Goal: Task Accomplishment & Management: Use online tool/utility

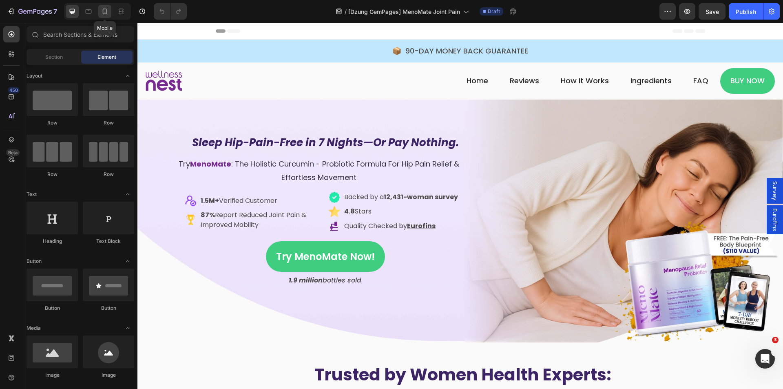
click at [101, 8] on icon at bounding box center [105, 11] width 8 height 8
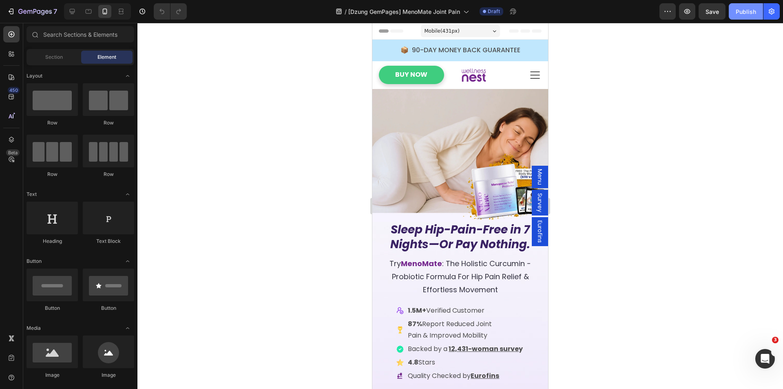
click at [740, 10] on div "Publish" at bounding box center [745, 11] width 20 height 9
click at [536, 176] on span "Menu" at bounding box center [540, 177] width 8 height 16
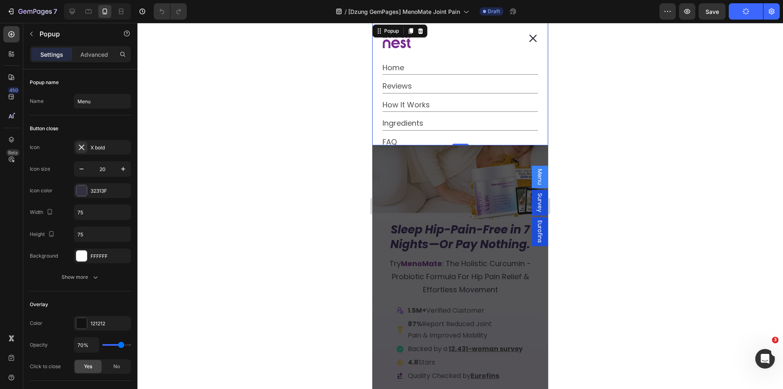
click at [529, 40] on icon "Dialog content" at bounding box center [533, 38] width 8 height 8
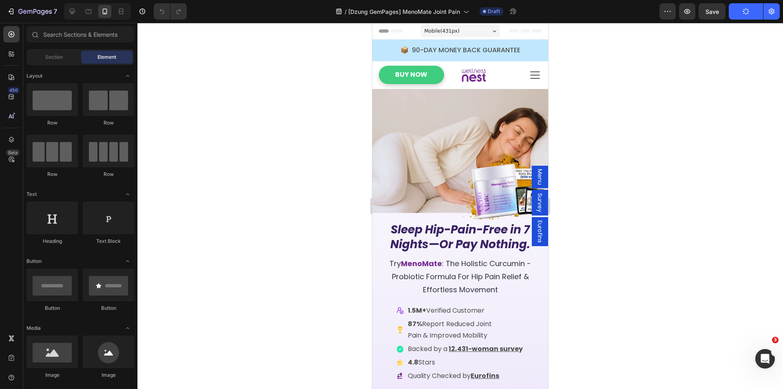
click at [536, 182] on span "Menu" at bounding box center [540, 177] width 8 height 16
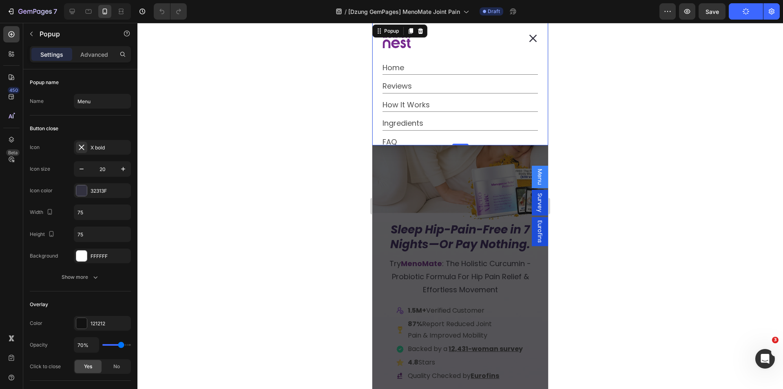
click at [529, 36] on icon "Dialog content" at bounding box center [533, 38] width 8 height 8
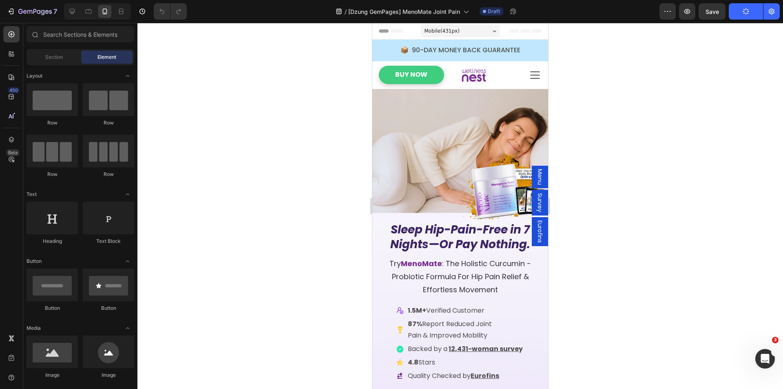
click at [536, 179] on span "Menu" at bounding box center [540, 177] width 8 height 16
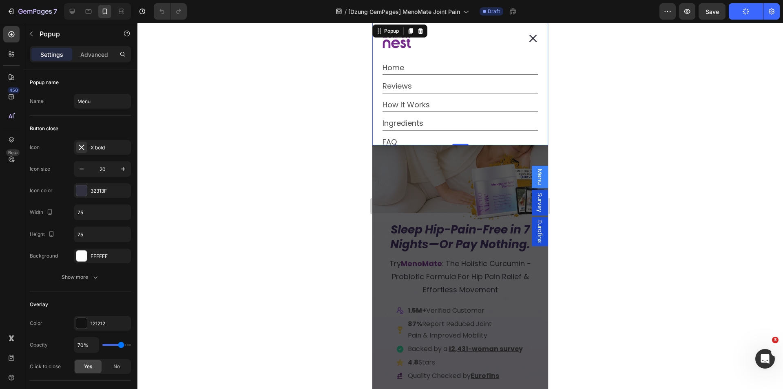
click at [529, 41] on icon "Dialog content" at bounding box center [533, 38] width 8 height 8
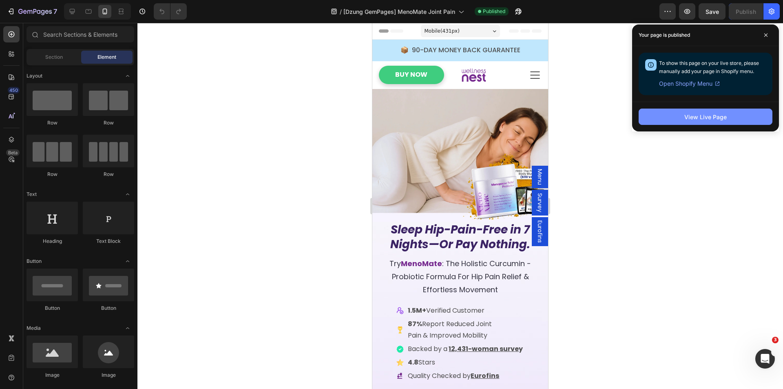
click at [693, 118] on div "View Live Page" at bounding box center [705, 117] width 42 height 9
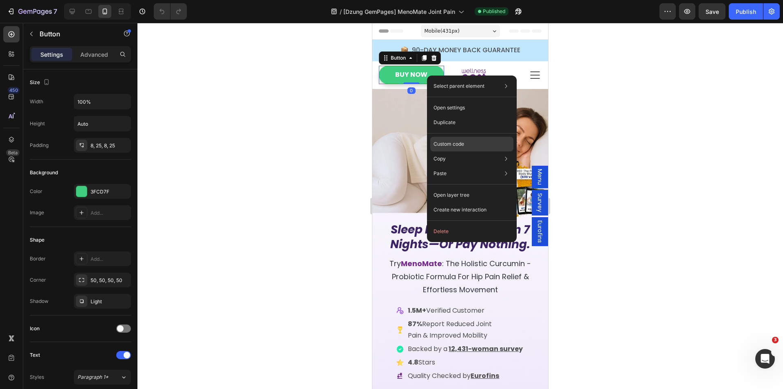
click at [444, 166] on div "Custom code" at bounding box center [471, 173] width 83 height 15
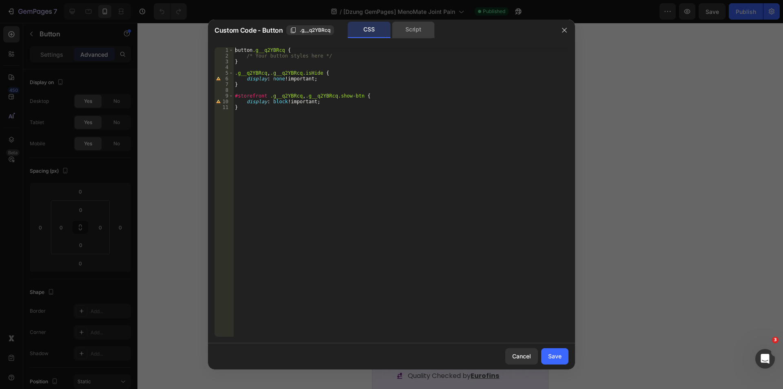
click at [412, 29] on div "Script" at bounding box center [413, 30] width 43 height 16
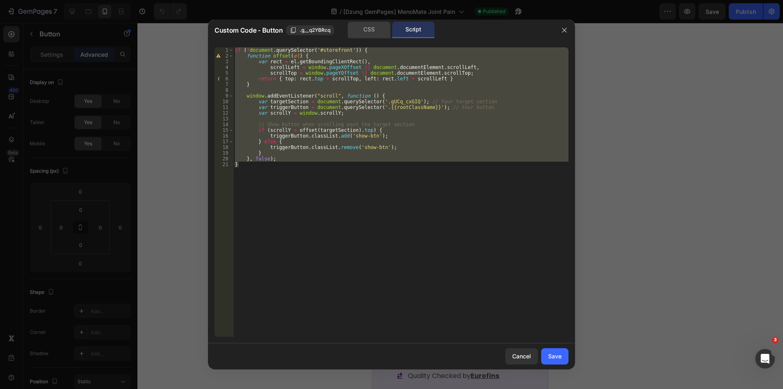
click at [376, 30] on div "CSS" at bounding box center [369, 30] width 43 height 16
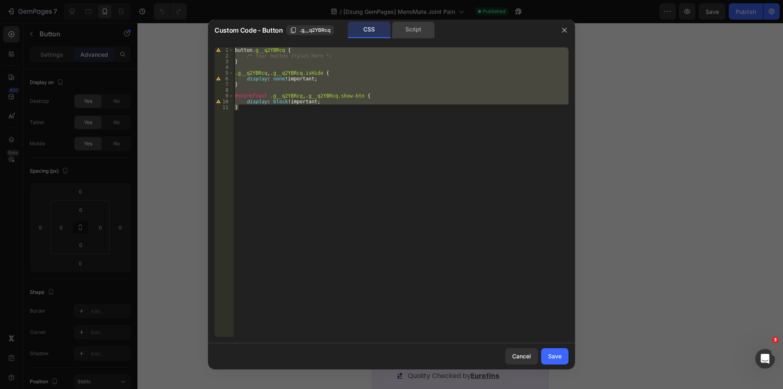
click at [410, 29] on div "Script" at bounding box center [413, 30] width 43 height 16
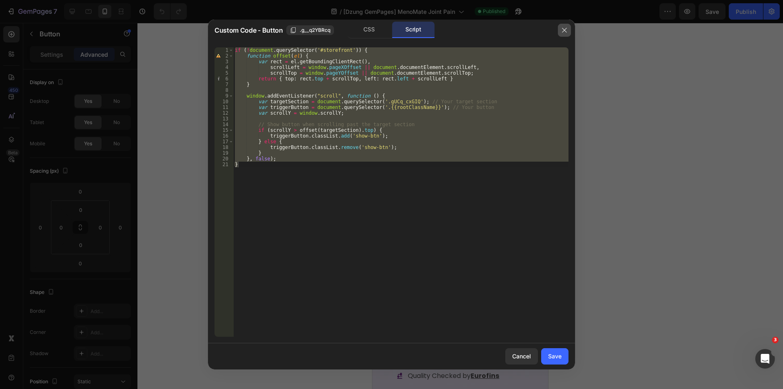
drag, startPoint x: 562, startPoint y: 27, endPoint x: 122, endPoint y: 27, distance: 440.3
click at [562, 27] on icon "button" at bounding box center [564, 30] width 7 height 7
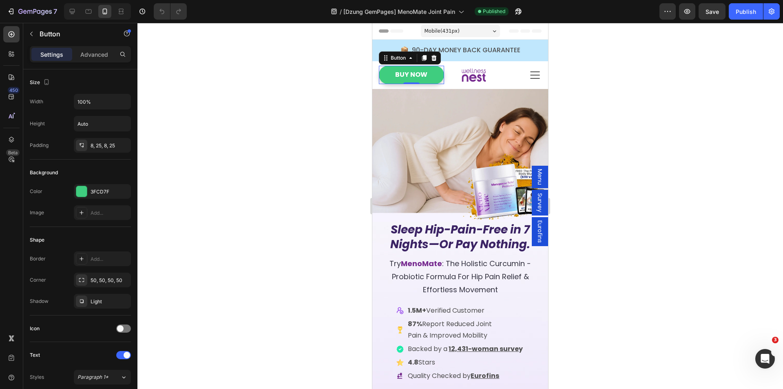
click at [536, 174] on span "Menu" at bounding box center [540, 177] width 8 height 16
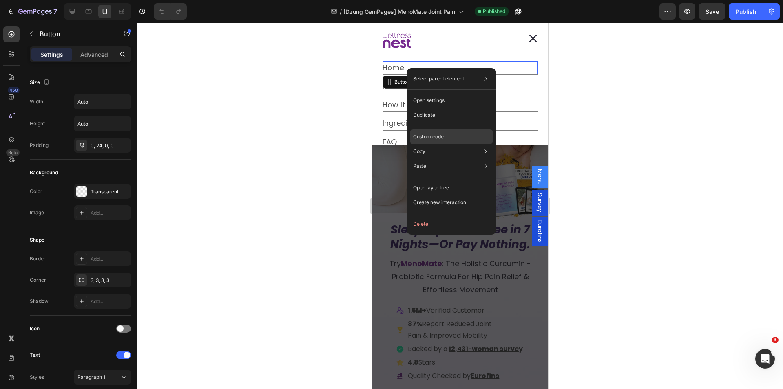
click at [428, 138] on p "Custom code" at bounding box center [428, 136] width 31 height 7
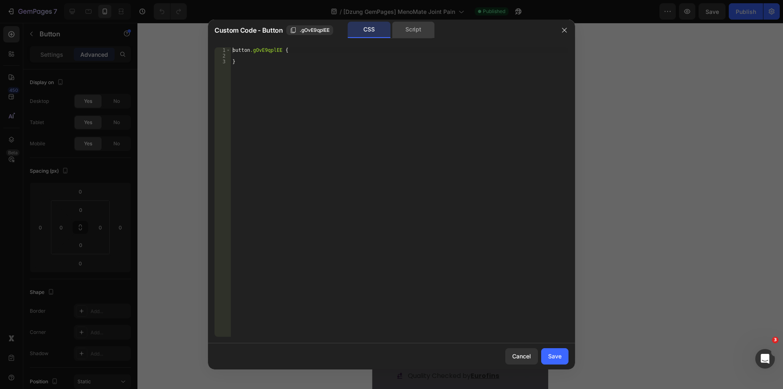
click at [398, 29] on div "Script" at bounding box center [413, 30] width 43 height 16
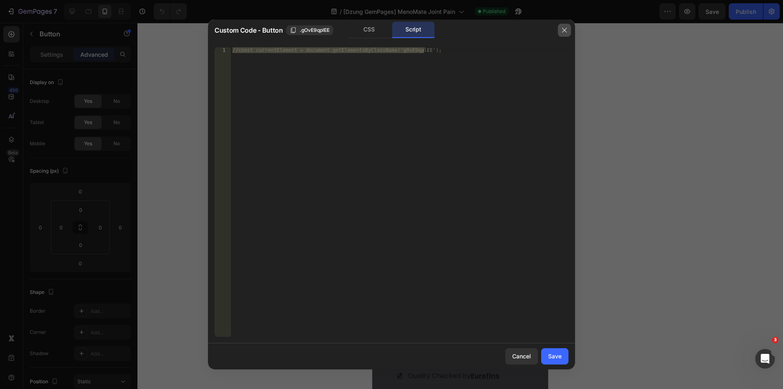
click at [561, 28] on icon "button" at bounding box center [564, 30] width 7 height 7
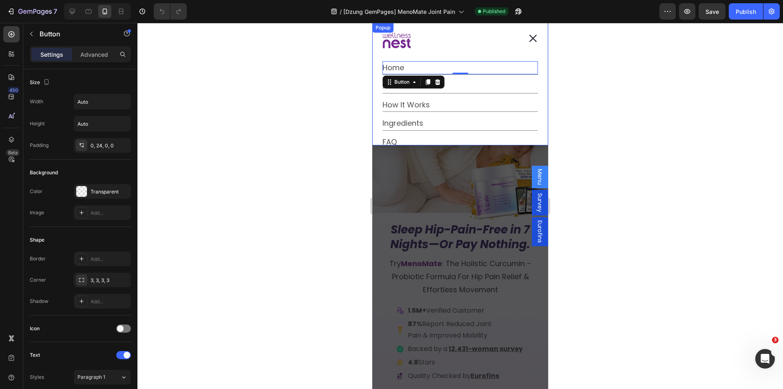
click at [529, 40] on icon "Dialog content" at bounding box center [533, 38] width 8 height 8
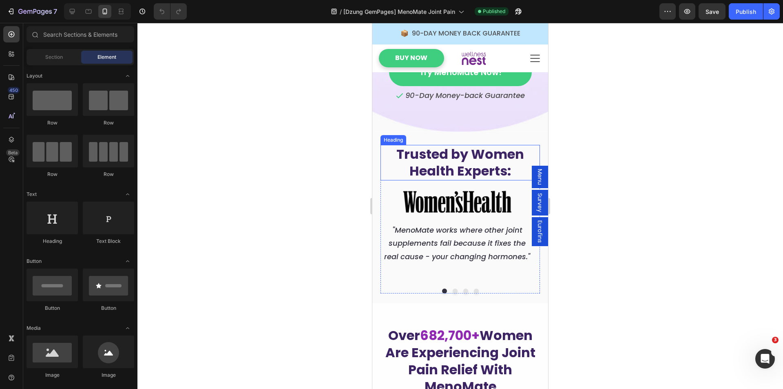
scroll to position [285, 0]
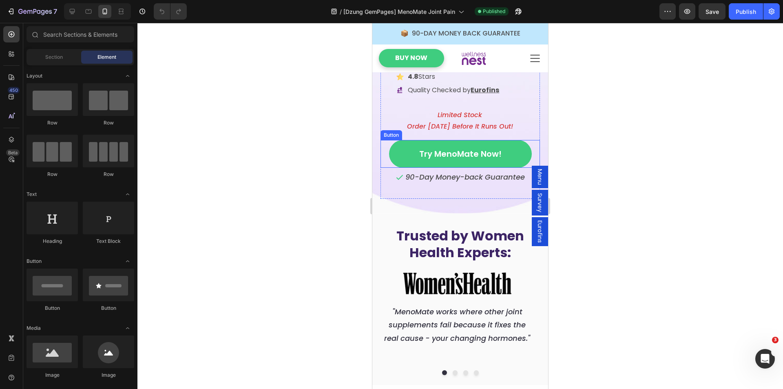
click at [389, 166] on link "Try MenoMate Now!" at bounding box center [460, 154] width 143 height 28
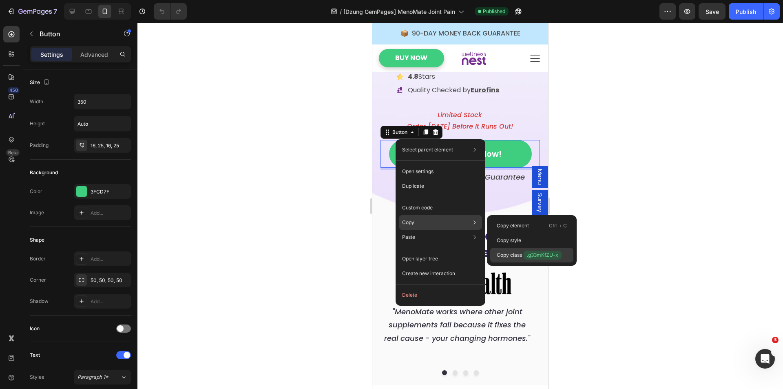
drag, startPoint x: 521, startPoint y: 254, endPoint x: 147, endPoint y: 219, distance: 375.6
click at [521, 254] on p "Copy class .g33mKfZU-x" at bounding box center [529, 254] width 65 height 9
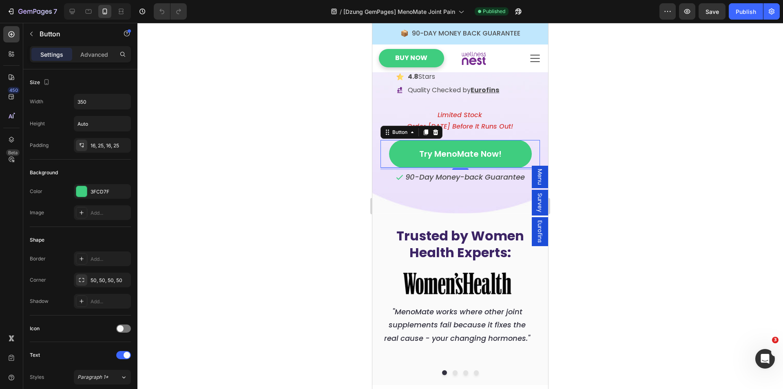
click at [532, 180] on div "Menu" at bounding box center [540, 177] width 16 height 22
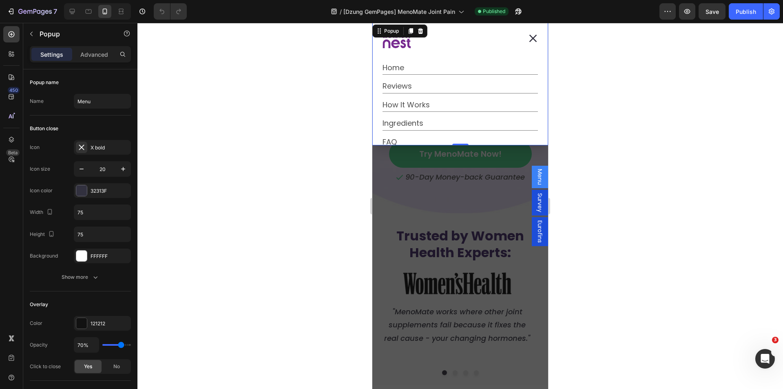
click at [529, 36] on icon "Dialog content" at bounding box center [533, 38] width 8 height 8
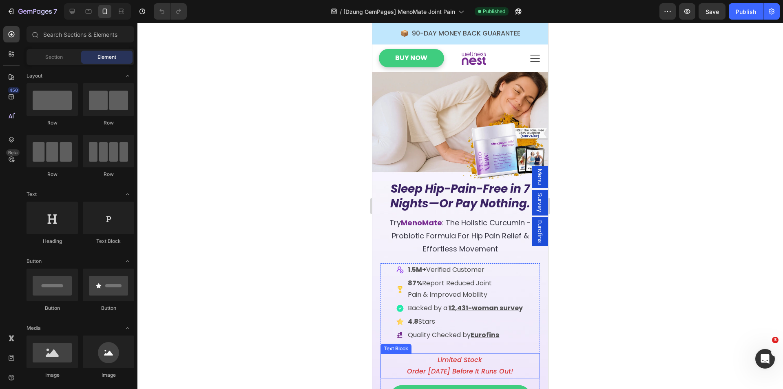
scroll to position [0, 0]
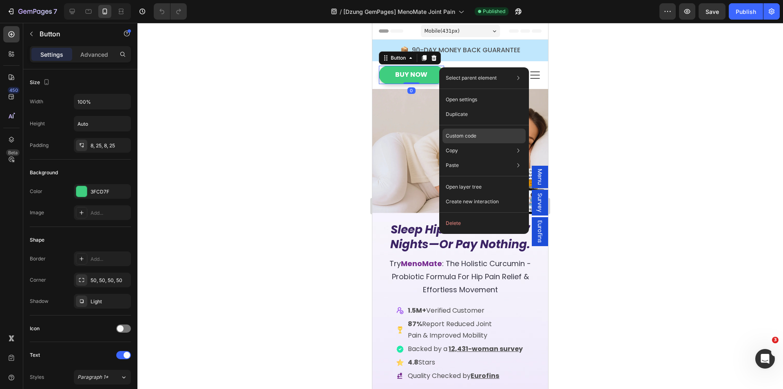
click at [460, 135] on p "Custom code" at bounding box center [461, 135] width 31 height 7
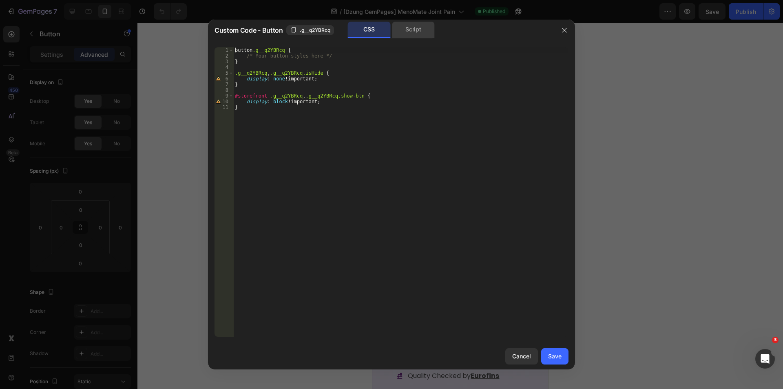
click at [408, 27] on div "Script" at bounding box center [413, 30] width 43 height 16
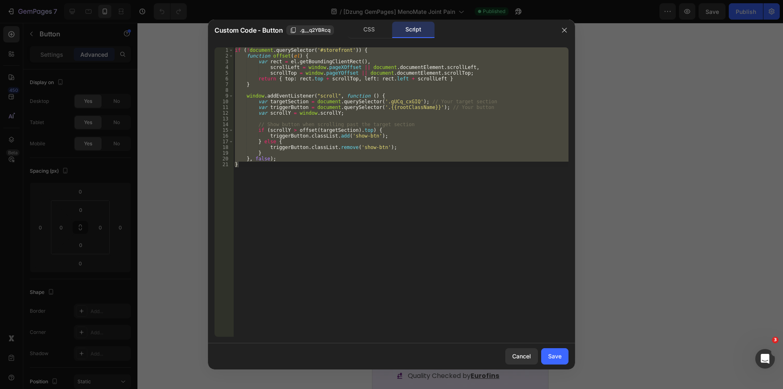
click at [384, 96] on div "if ( ! document . querySelector ( '#storefront' )) { function offset ( el ) { v…" at bounding box center [400, 191] width 335 height 289
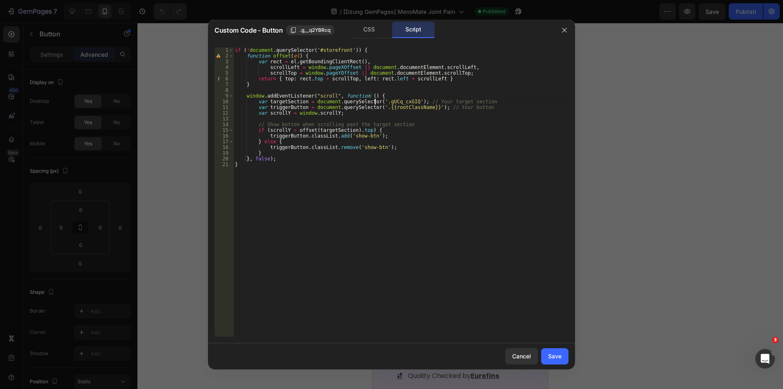
click at [376, 102] on div "if ( ! document . querySelector ( '#storefront' )) { function offset ( el ) { v…" at bounding box center [400, 197] width 335 height 300
click at [404, 101] on div "if ( ! document . querySelector ( '#storefront' )) { function offset ( el ) { v…" at bounding box center [400, 197] width 335 height 300
paste textarea "33mKfZU-x"
type textarea "var targetSection = document.querySelector('.g33mKfZU-x'); // Your target secti…"
click at [372, 31] on div "CSS" at bounding box center [369, 30] width 43 height 16
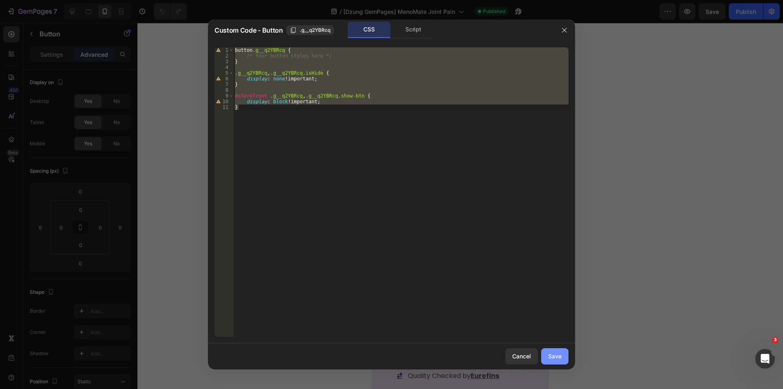
drag, startPoint x: 553, startPoint y: 356, endPoint x: 72, endPoint y: 55, distance: 566.9
click at [553, 356] on div "Save" at bounding box center [554, 355] width 13 height 9
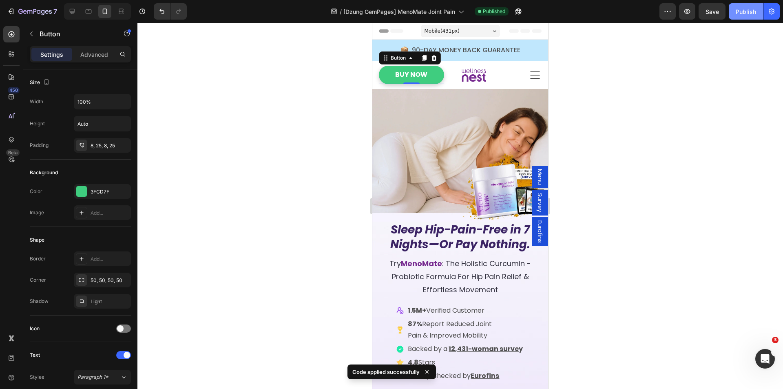
click at [742, 11] on div "Publish" at bounding box center [745, 11] width 20 height 9
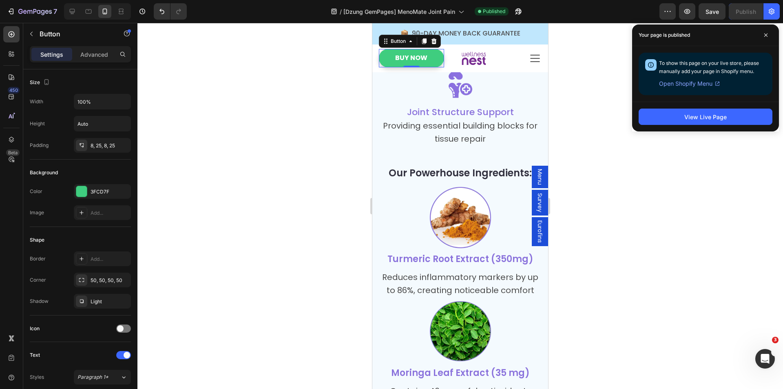
scroll to position [4852, 0]
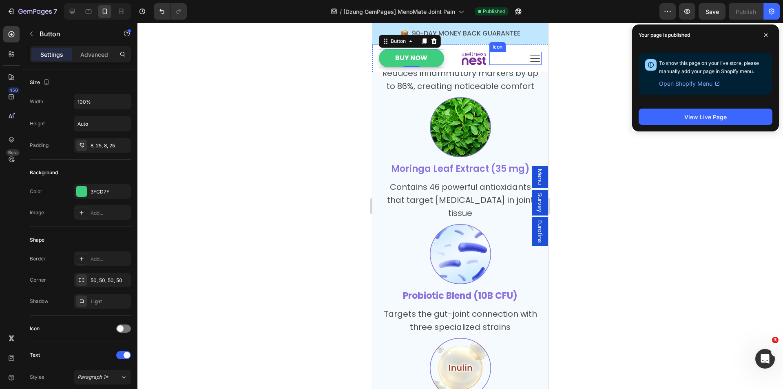
click at [530, 58] on icon at bounding box center [534, 58] width 13 height 13
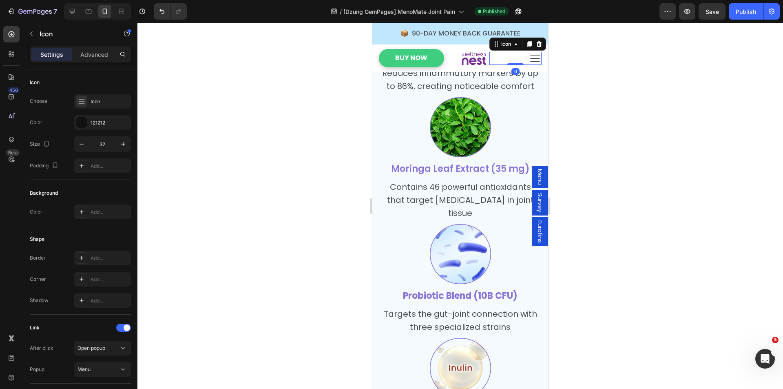
click at [536, 179] on span "Menu" at bounding box center [540, 177] width 8 height 16
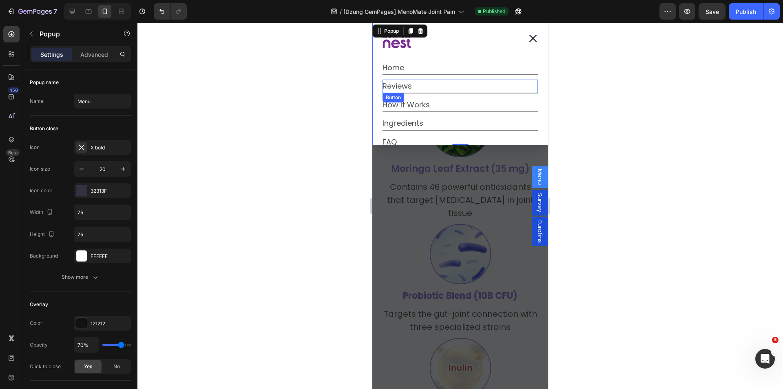
click at [421, 82] on link "Reviews" at bounding box center [401, 86] width 39 height 13
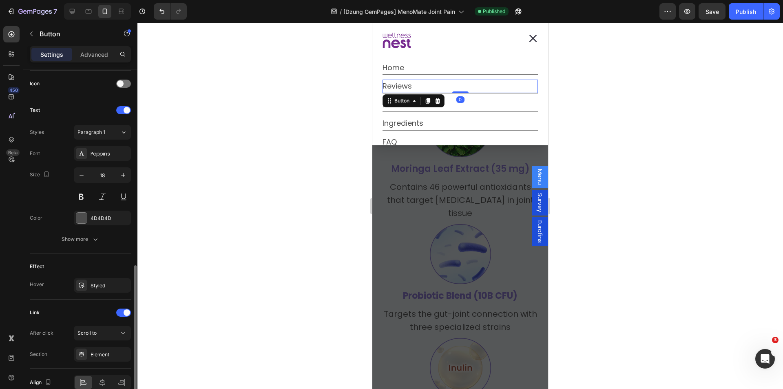
scroll to position [285, 0]
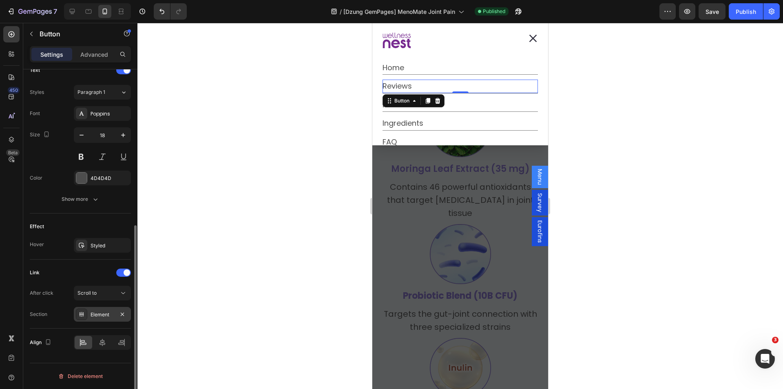
click at [91, 315] on div "Element" at bounding box center [103, 314] width 24 height 7
click at [82, 278] on div "Link" at bounding box center [80, 272] width 101 height 13
click at [466, 104] on div "How It Works Button" at bounding box center [459, 104] width 155 height 13
click at [86, 314] on div at bounding box center [81, 313] width 11 height 11
click at [85, 276] on div "Link" at bounding box center [80, 272] width 101 height 13
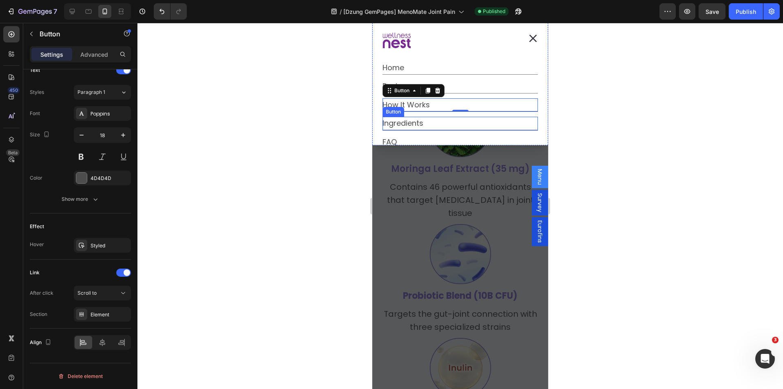
click at [450, 121] on div "Ingredients Button" at bounding box center [459, 123] width 155 height 13
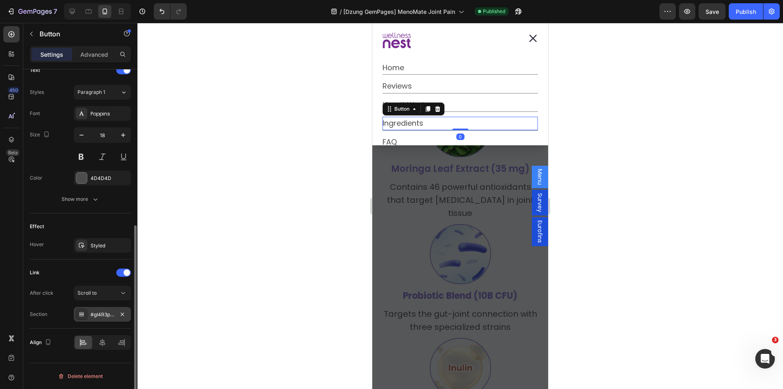
click at [89, 318] on div "#gI4R3pObiI" at bounding box center [102, 314] width 57 height 15
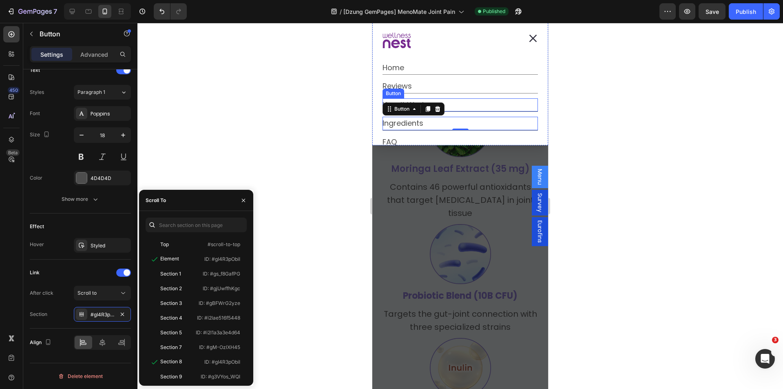
click at [461, 101] on div "How It Works Button" at bounding box center [459, 104] width 155 height 13
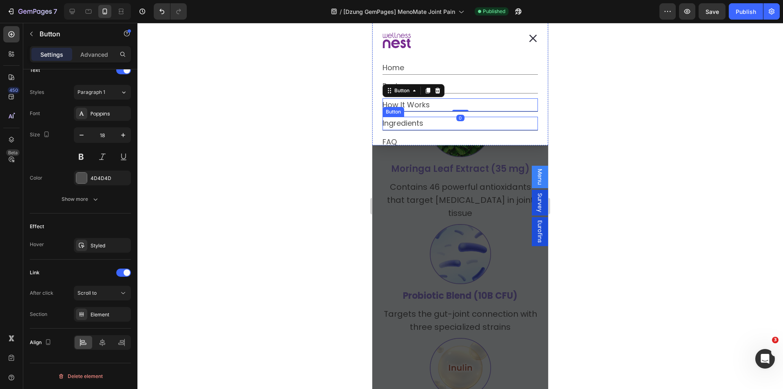
click at [475, 124] on div "Ingredients Button" at bounding box center [459, 123] width 155 height 13
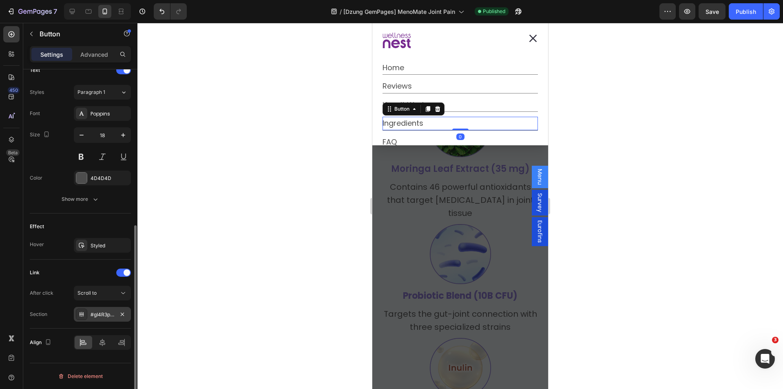
click at [85, 321] on div "#gI4R3pObiI" at bounding box center [102, 314] width 57 height 15
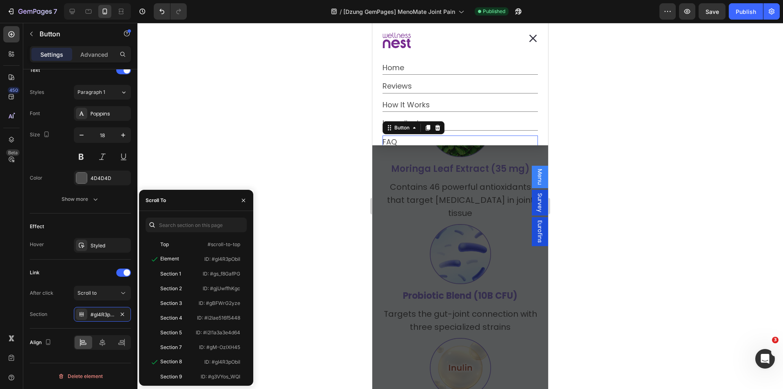
click at [462, 137] on div "FAQ Button 0" at bounding box center [459, 141] width 155 height 13
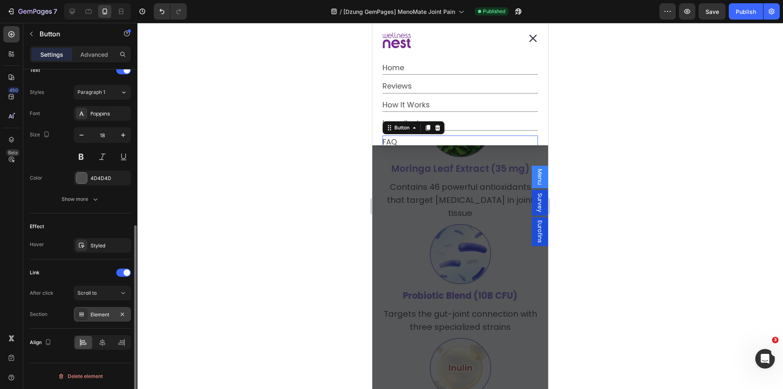
click at [87, 312] on div at bounding box center [81, 313] width 11 height 11
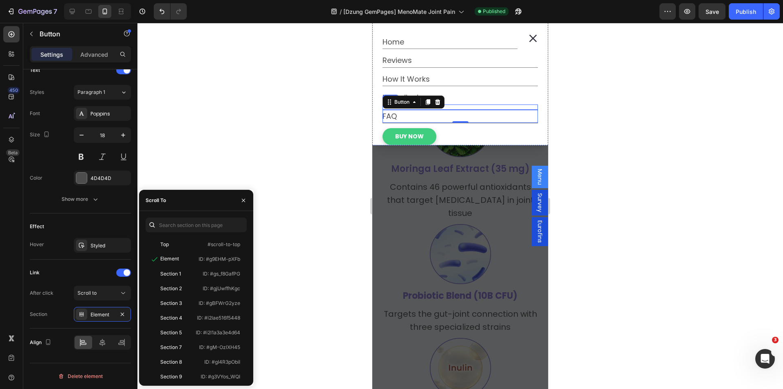
scroll to position [29, 0]
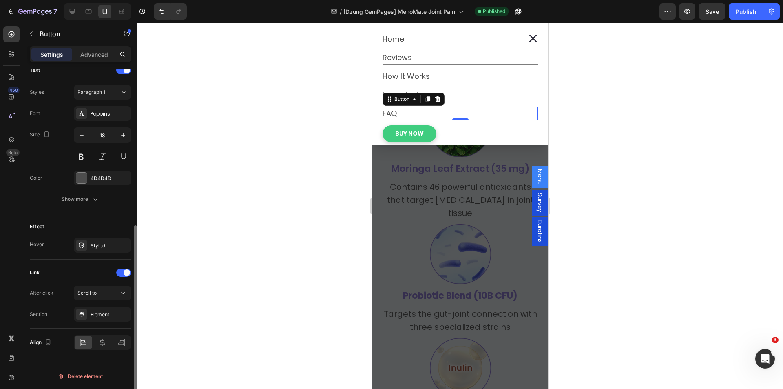
click at [81, 267] on div "Link" at bounding box center [80, 272] width 101 height 13
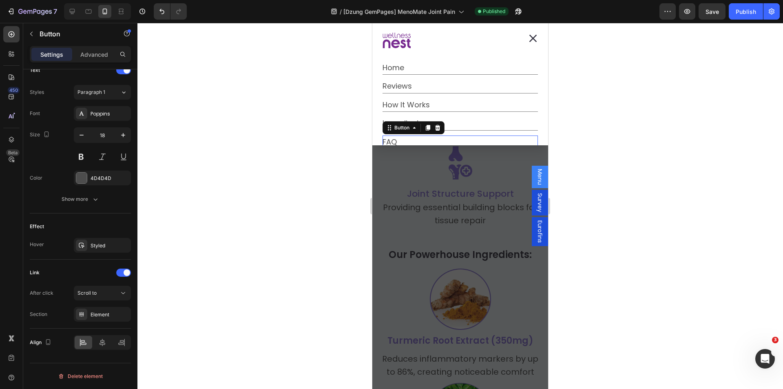
scroll to position [4403, 0]
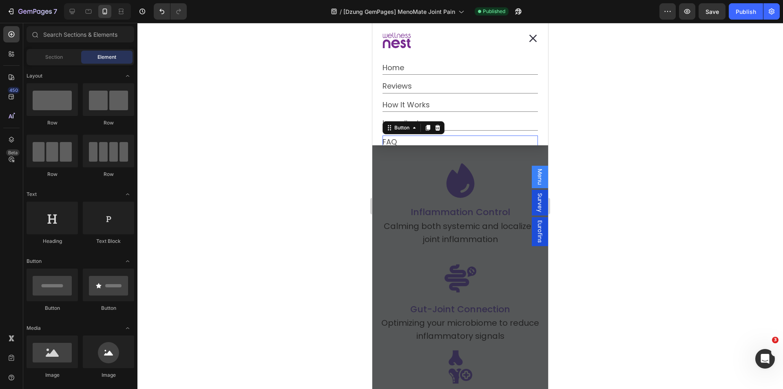
drag, startPoint x: 545, startPoint y: 186, endPoint x: 929, endPoint y: 44, distance: 409.7
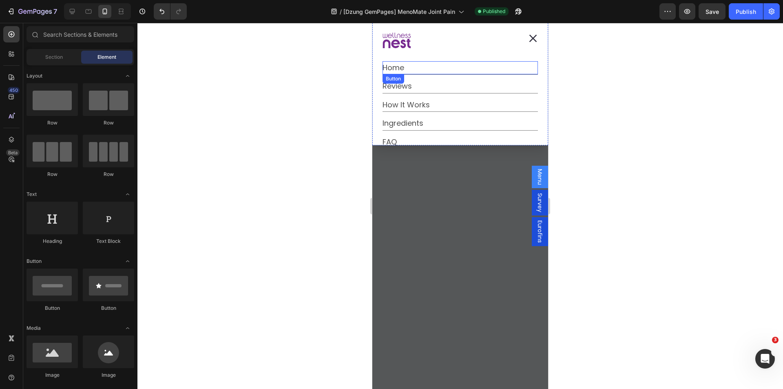
scroll to position [32, 0]
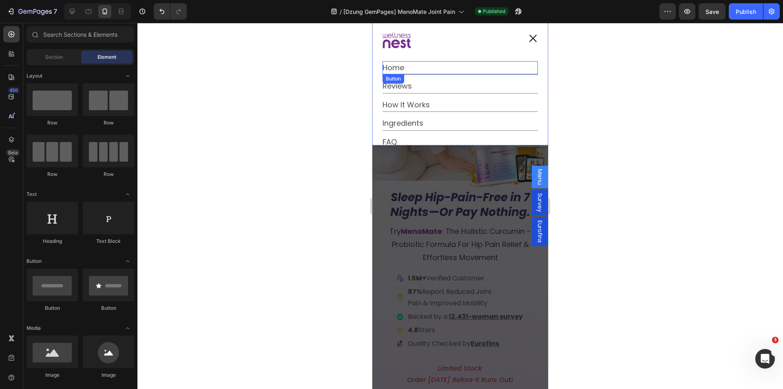
click at [394, 77] on div "Button" at bounding box center [393, 78] width 18 height 7
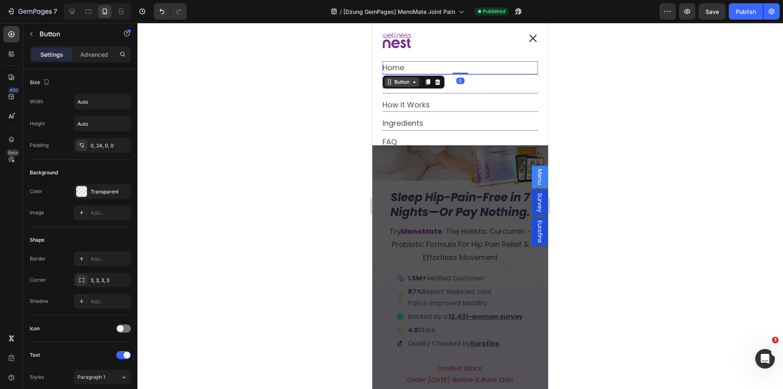
click at [394, 83] on div "Button" at bounding box center [402, 81] width 18 height 7
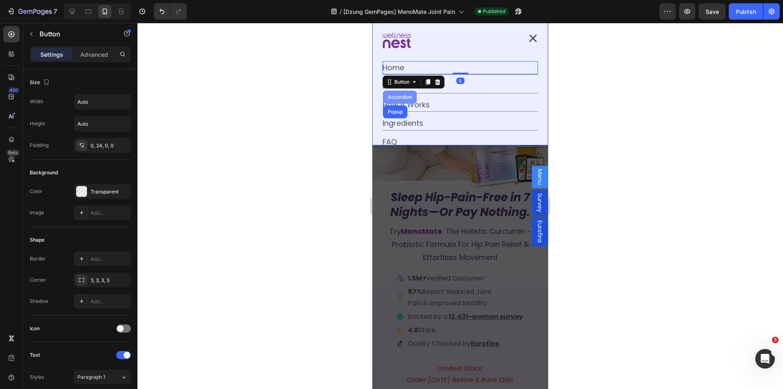
click at [393, 98] on div "Accordion" at bounding box center [399, 97] width 27 height 5
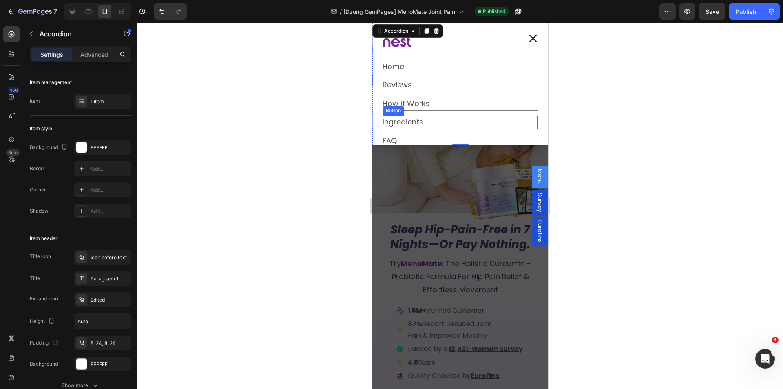
scroll to position [0, 0]
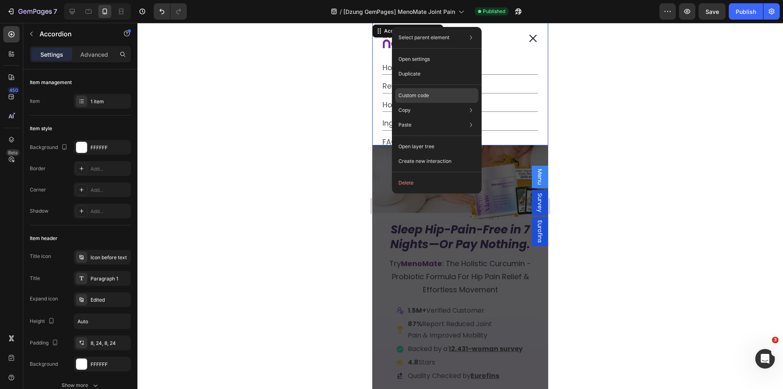
click at [410, 95] on p "Custom code" at bounding box center [413, 95] width 31 height 7
type input "100%"
type input "100"
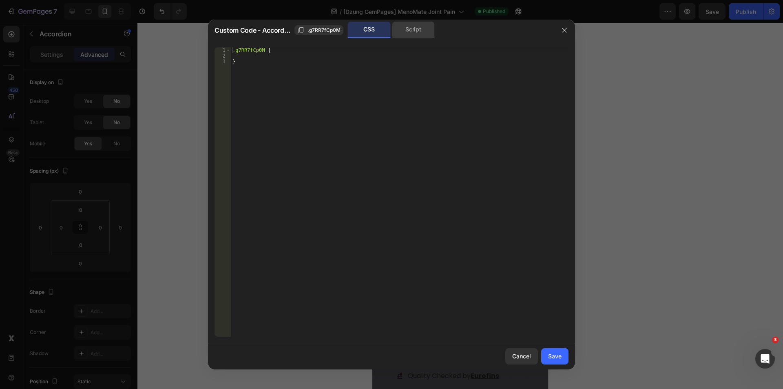
drag, startPoint x: 411, startPoint y: 23, endPoint x: 404, endPoint y: 27, distance: 7.3
click at [411, 23] on div "Script" at bounding box center [413, 30] width 43 height 16
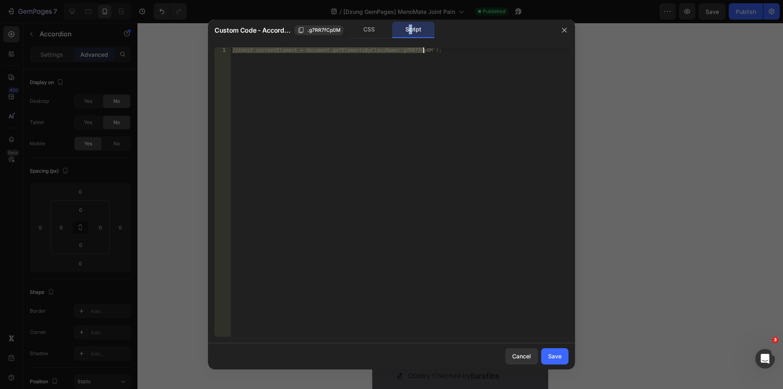
click at [296, 53] on div "//const currentElement = document.getElementsByClassName('g7RR7fCp0M');" at bounding box center [400, 191] width 338 height 289
drag, startPoint x: 237, startPoint y: 51, endPoint x: 219, endPoint y: 50, distance: 17.9
click at [219, 50] on div "//const currentElement = document.getElementsByClassName('g7RR7fCp0M'); 1 //con…" at bounding box center [391, 191] width 354 height 289
click at [281, 67] on div "const currentElement = document . getElementsByClassName ( 'g7RR7fCp0M' ) ;" at bounding box center [400, 197] width 338 height 300
click at [231, 49] on div "const currentElement = document . getElementsByClassName ( 'g7RR7fCp0M' ) ;" at bounding box center [400, 197] width 338 height 300
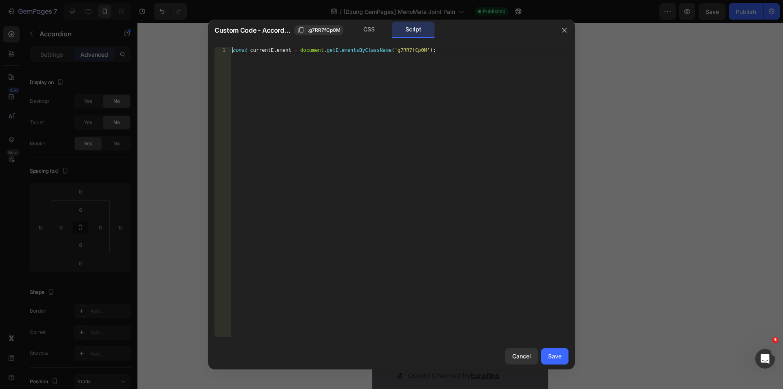
type textarea "const currentElement = document.getElementsByClassName('g7RR7fCp0M');"
click at [242, 48] on div "const currentElement = document . getElementsByClassName ( 'g7RR7fCp0M' ) ;" at bounding box center [400, 197] width 338 height 300
paste textarea "document.addEventListener("DOMContentLoaded", () => { });"
click at [379, 50] on div "document . addEventListener ( "DOMContentLoaded" , ( ) => { }) ; const currentE…" at bounding box center [400, 197] width 338 height 300
click at [313, 75] on div "document . addEventListener ( "DOMContentLoaded" , ( ) => { const currentElemen…" at bounding box center [400, 197] width 338 height 300
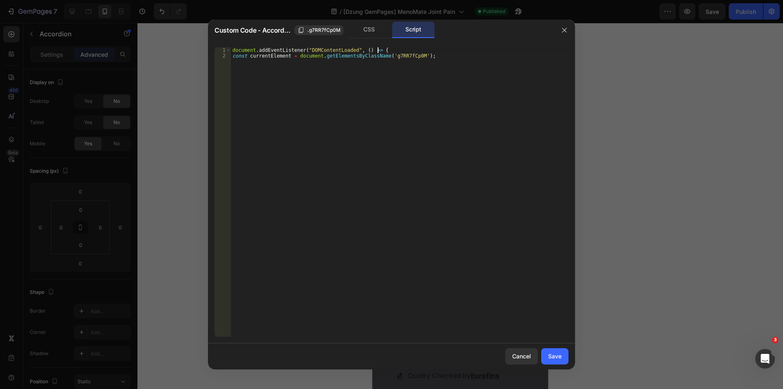
type textarea "const currentElement = document.getElementsByClassName('g7RR7fCp0M');"
paste textarea "});"
click at [233, 57] on div "document . addEventListener ( "DOMContentLoaded" , ( ) => { const currentElemen…" at bounding box center [400, 197] width 338 height 300
click at [380, 49] on div "document . addEventListener ( "DOMContentLoaded" , ( ) => { const currentElemen…" at bounding box center [400, 197] width 338 height 300
type textarea "document.addEventListener("DOMContentLoaded", () => {"
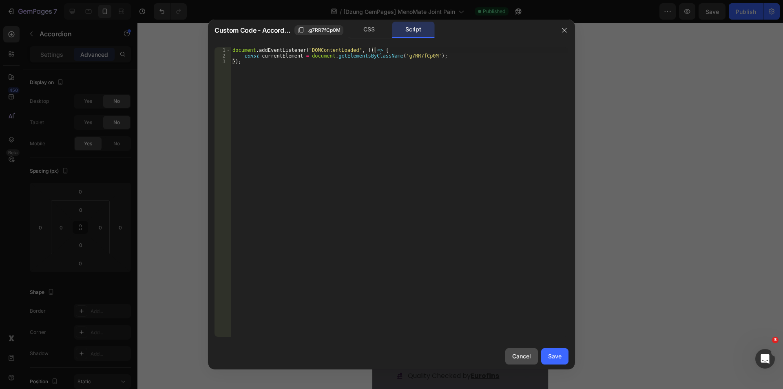
drag, startPoint x: 531, startPoint y: 351, endPoint x: 118, endPoint y: 221, distance: 432.9
click at [531, 351] on button "Cancel" at bounding box center [521, 356] width 33 height 16
type input "16"
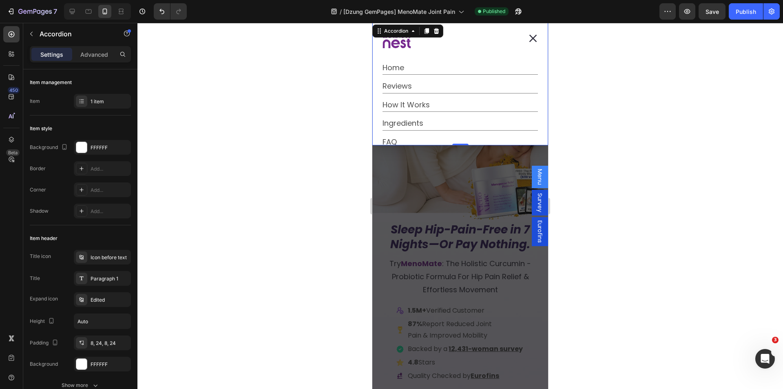
click at [536, 181] on span "Menu" at bounding box center [540, 177] width 8 height 16
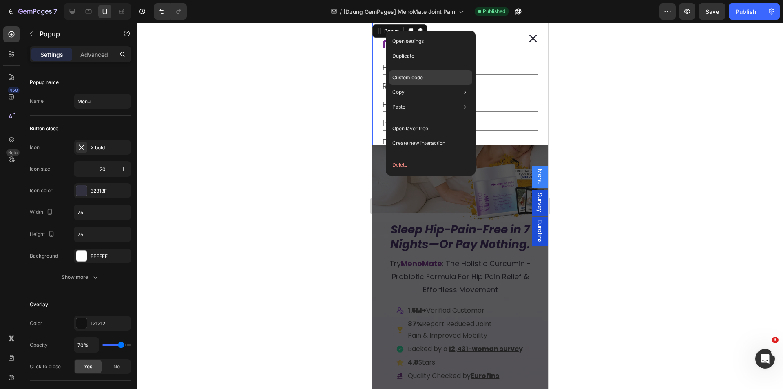
click at [409, 74] on p "Custom code" at bounding box center [407, 77] width 31 height 7
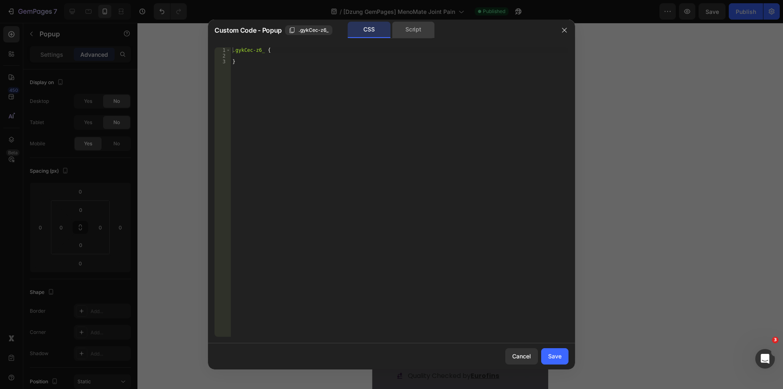
click at [409, 34] on div "Script" at bounding box center [413, 30] width 43 height 16
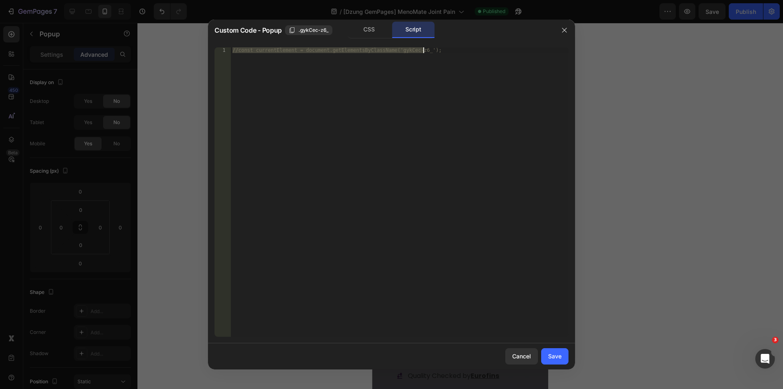
click at [239, 51] on div "//const currentElement = document.getElementsByClassName('gykCec-z6_');" at bounding box center [400, 191] width 338 height 289
click at [238, 49] on div "//const currentElement = document.getElementsByClassName('gykCec-z6_');" at bounding box center [400, 197] width 338 height 300
drag, startPoint x: 269, startPoint y: 49, endPoint x: 241, endPoint y: 49, distance: 28.1
click at [269, 49] on div "const currentElement = document . getElementsByClassName ( 'gykCec-z6_' ) ;" at bounding box center [400, 197] width 338 height 300
click at [230, 49] on div "1" at bounding box center [222, 50] width 16 height 6
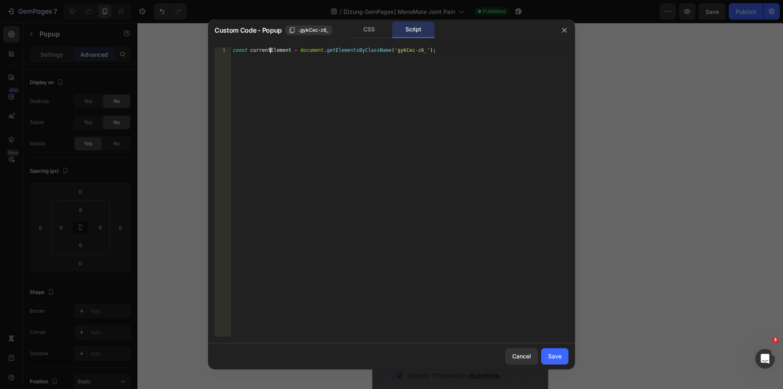
click at [232, 51] on div "const currentElement = document . getElementsByClassName ( 'gykCec-z6_' ) ;" at bounding box center [400, 197] width 338 height 300
type textarea "const currentElement = document.getElementsByClassName('gykCec-z6_');"
click at [239, 48] on div "const currentElement = document . getElementsByClassName ( 'gykCec-z6_' ) ;" at bounding box center [400, 197] width 338 height 300
paste textarea "document.addEventListener("DOMContentLoaded", () => { });"
click at [378, 50] on div "document . addEventListener ( "DOMContentLoaded" , ( ) => { }) ; const currentE…" at bounding box center [400, 197] width 338 height 300
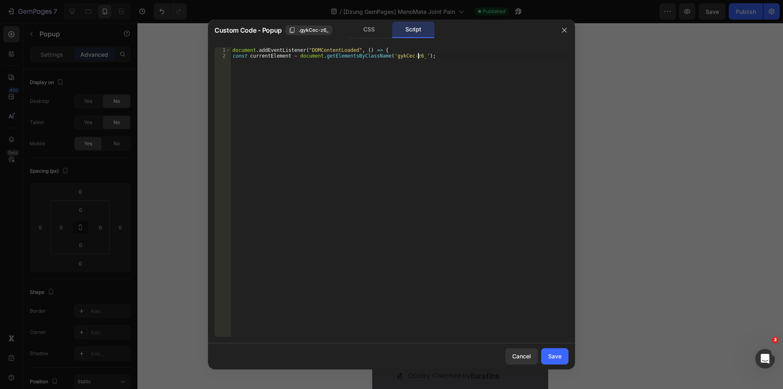
click at [441, 55] on div "document . addEventListener ( "DOMContentLoaded" , ( ) => { const currentElemen…" at bounding box center [400, 197] width 338 height 300
type textarea "const currentElement = document.getElementsByClassName('gykCec-z6_');"
paste textarea "});"
click at [233, 56] on div "document . addEventListener ( "DOMContentLoaded" , ( ) => { const currentElemen…" at bounding box center [400, 197] width 338 height 300
type textarea "const currentElement = document.getElementsByClassName('gykCec-z6_');"
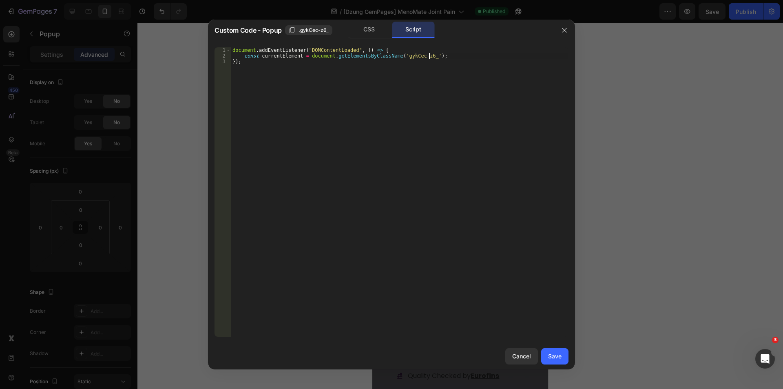
click at [451, 56] on div "document . addEventListener ( "DOMContentLoaded" , ( ) => { const currentElemen…" at bounding box center [400, 197] width 338 height 300
click at [394, 49] on div "document . addEventListener ( "DOMContentLoaded" , ( ) => { const currentElemen…" at bounding box center [400, 197] width 338 height 300
type textarea "document.addEventListener("DOMContentLoaded", () => {"
click at [306, 59] on div "document . addEventListener ( "DOMContentLoaded" , ( ) => { const currentElemen…" at bounding box center [400, 197] width 338 height 300
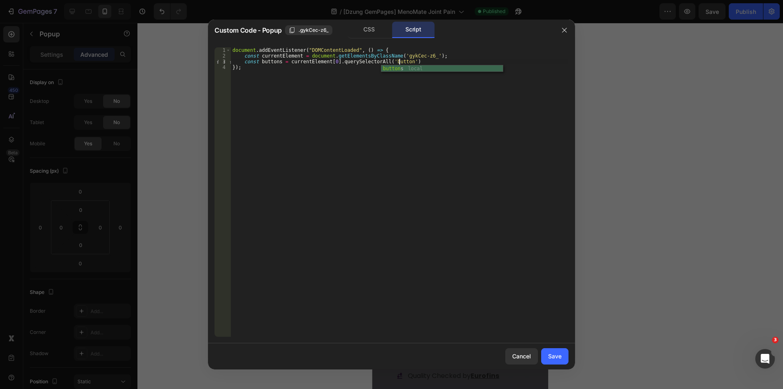
scroll to position [0, 13]
click at [383, 62] on div "document . addEventListener ( "DOMContentLoaded" , ( ) => { const currentElemen…" at bounding box center [400, 197] width 338 height 300
paste textarea "gp-button-base"
click at [439, 58] on div "document . addEventListener ( "DOMContentLoaded" , ( ) => { const currentElemen…" at bounding box center [400, 197] width 338 height 300
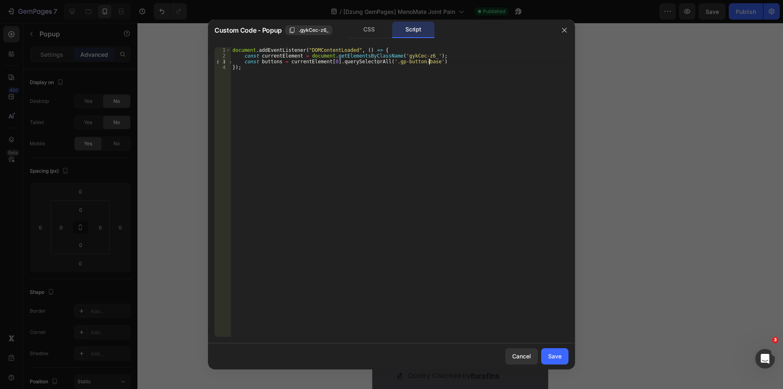
click at [439, 60] on div "document . addEventListener ( "DOMContentLoaded" , ( ) => { const currentElemen…" at bounding box center [400, 197] width 338 height 300
type textarea "const buttons = currentElement[0].querySelectorAll('.gp-button-base');"
type textarea "buttons.addEventListener('click', function(){)"
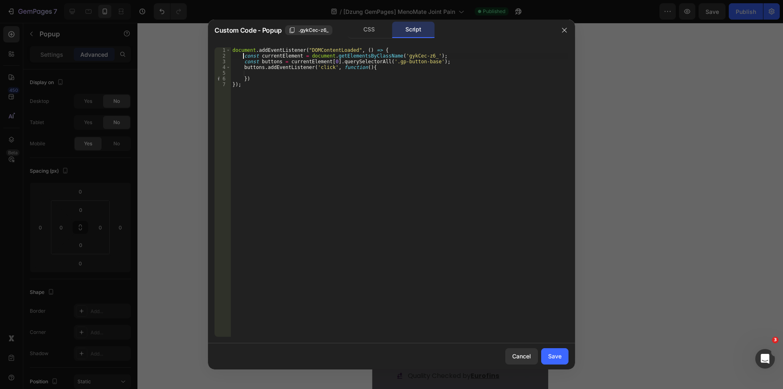
click at [243, 57] on div "document . addEventListener ( "DOMContentLoaded" , ( ) => { const currentElemen…" at bounding box center [400, 197] width 338 height 300
click at [434, 55] on div "document . addEventListener ( "DOMContentLoaded" , ( ) => { const currentElemen…" at bounding box center [400, 197] width 338 height 300
paste textarea "var popup = document.querySelector('gp-dialog[data-id="{{rootClassName}}"]"
click at [252, 57] on div "document . addEventListener ( "DOMContentLoaded" , ( ) => { var popup = documen…" at bounding box center [400, 197] width 338 height 300
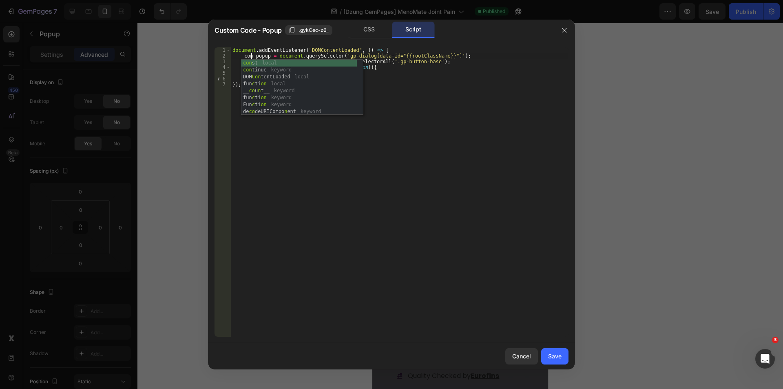
scroll to position [0, 2]
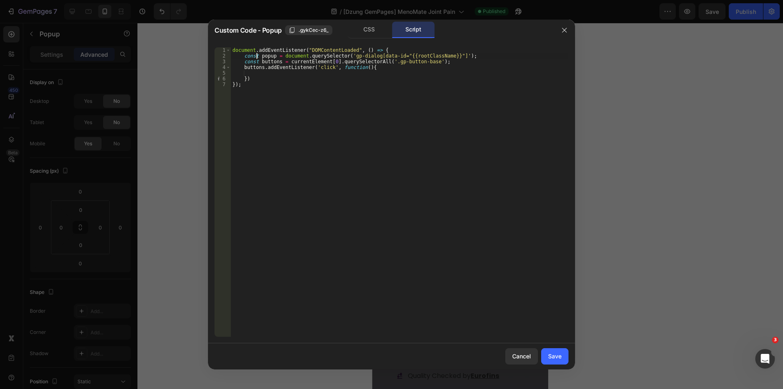
click at [260, 55] on div "document . addEventListener ( "DOMContentLoaded" , ( ) => { const popup = docum…" at bounding box center [400, 197] width 338 height 300
click at [272, 55] on div "document . addEventListener ( "DOMContentLoaded" , ( ) => { const popup = docum…" at bounding box center [400, 197] width 338 height 300
click at [285, 61] on div "document . addEventListener ( "DOMContentLoaded" , ( ) => { const popup = docum…" at bounding box center [400, 197] width 338 height 300
click at [332, 61] on div "document . addEventListener ( "DOMContentLoaded" , ( ) => { const popup = docum…" at bounding box center [400, 197] width 338 height 300
paste textarea "popup"
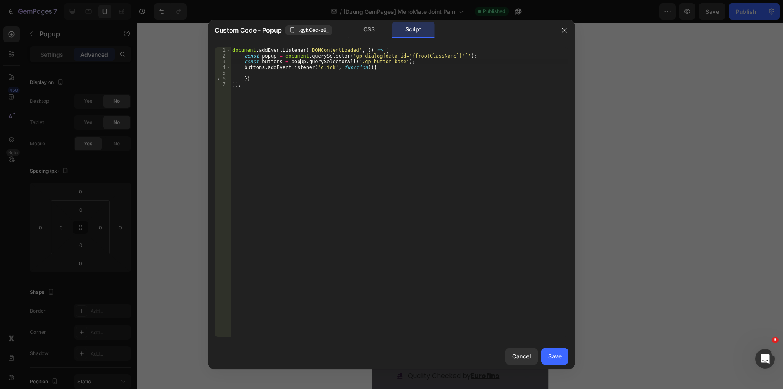
type textarea "const buttons = popup.querySelectorAll('.gp-button-base');"
click at [258, 74] on div "document . addEventListener ( "DOMContentLoaded" , ( ) => { const popup = docum…" at bounding box center [400, 197] width 338 height 300
paste textarea "})"
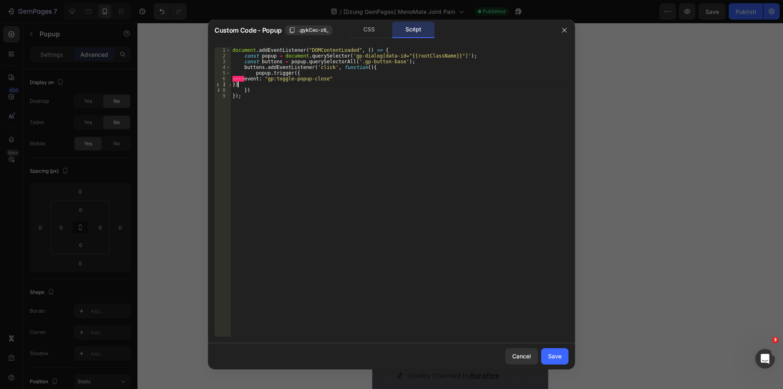
click at [239, 78] on div "document . addEventListener ( "DOMContentLoaded" , ( ) => { const popup = docum…" at bounding box center [400, 197] width 338 height 300
click at [230, 84] on div "7" at bounding box center [222, 85] width 16 height 6
click at [232, 84] on div "document . addEventListener ( "DOMContentLoaded" , ( ) => { const popup = docum…" at bounding box center [400, 197] width 338 height 300
type textarea "})"
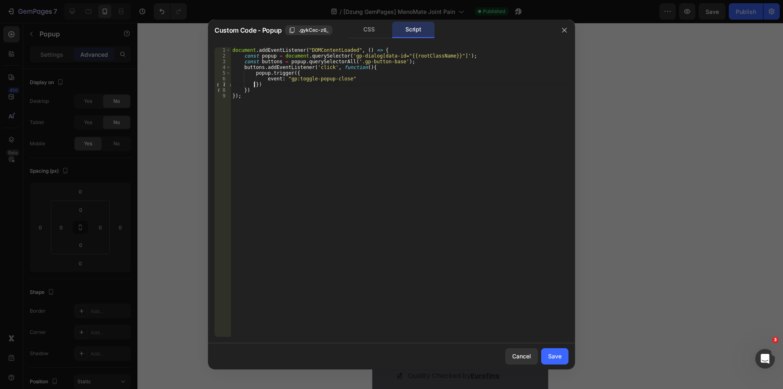
click at [293, 84] on div "document . addEventListener ( "DOMContentLoaded" , ( ) => { const popup = docum…" at bounding box center [400, 197] width 338 height 300
click at [556, 357] on div "Save" at bounding box center [554, 355] width 13 height 9
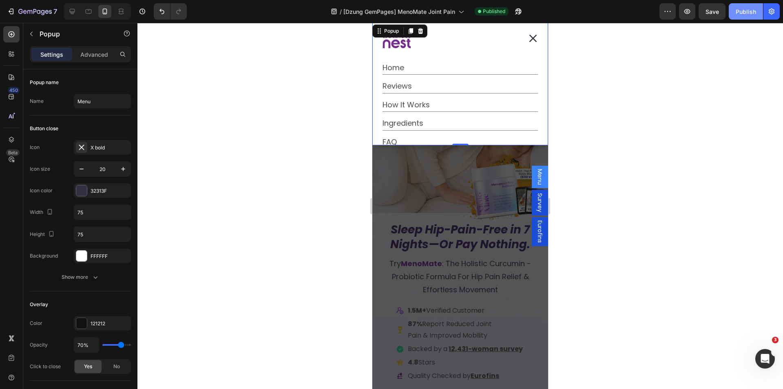
click at [745, 4] on button "Publish" at bounding box center [746, 11] width 34 height 16
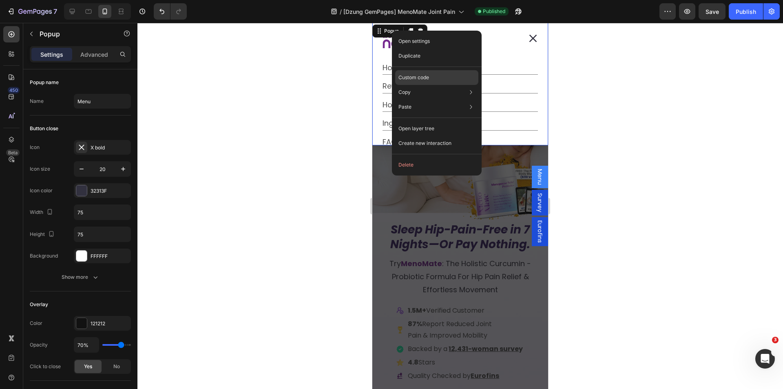
click at [413, 79] on p "Custom code" at bounding box center [413, 77] width 31 height 7
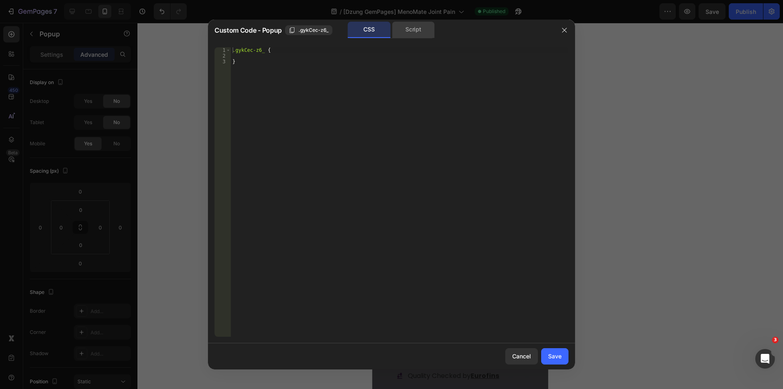
click at [413, 26] on div "Script" at bounding box center [413, 30] width 43 height 16
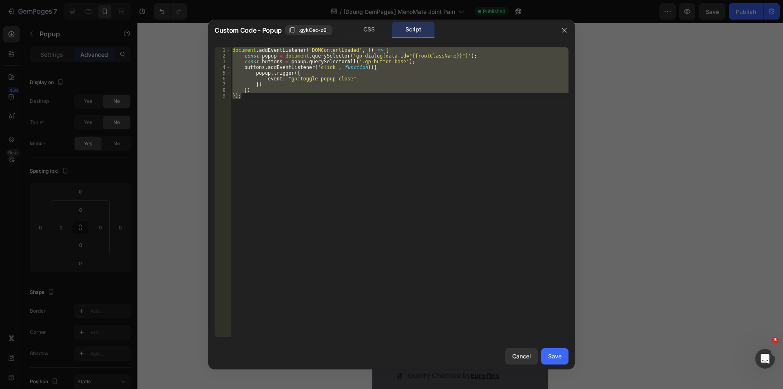
click at [327, 70] on div "document . addEventListener ( "DOMContentLoaded" , ( ) => { const popup = docum…" at bounding box center [400, 191] width 338 height 289
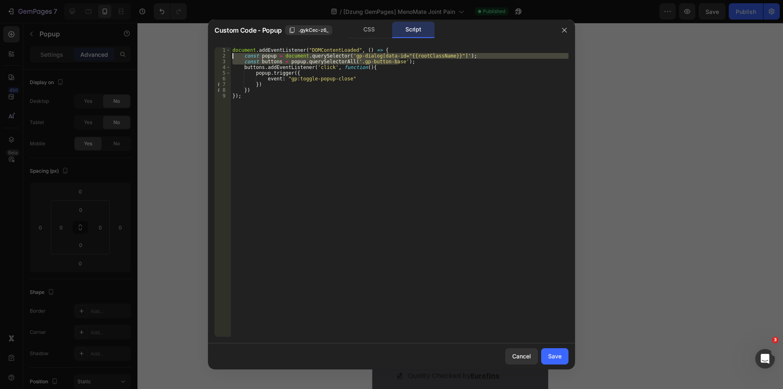
drag, startPoint x: 404, startPoint y: 61, endPoint x: 193, endPoint y: 56, distance: 211.2
click at [193, 56] on div "Custom Code - Popup .gykCec-z6_ CSS Script popup.trigger({ 1 2 3 4 5 6 7 8 9 do…" at bounding box center [391, 194] width 783 height 389
click at [298, 30] on span ".gykCec-z6_" at bounding box center [313, 30] width 30 height 7
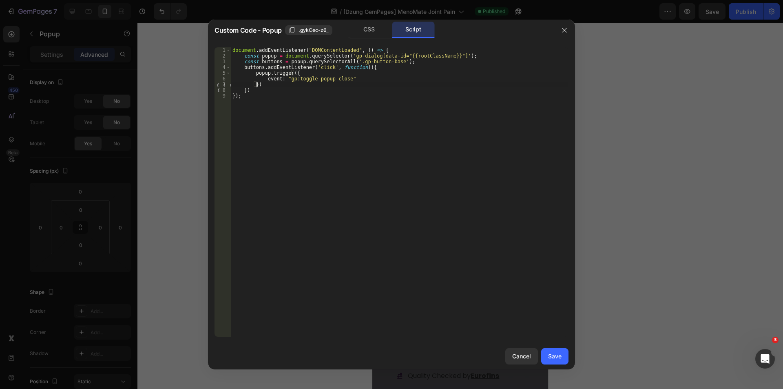
click at [257, 86] on div "document . addEventListener ( "DOMContentLoaded" , ( ) => { const popup = docum…" at bounding box center [400, 197] width 338 height 300
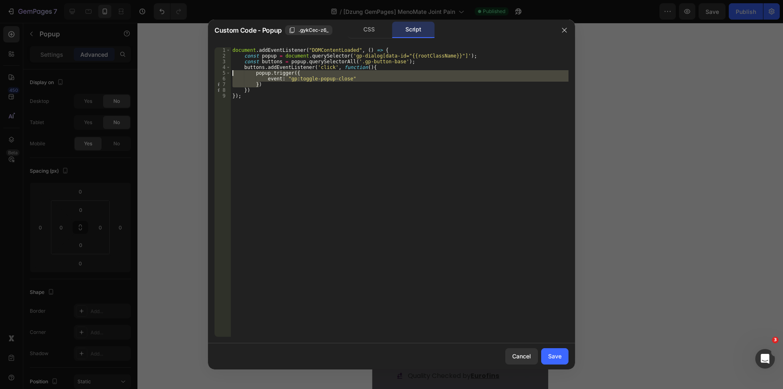
drag, startPoint x: 262, startPoint y: 84, endPoint x: 216, endPoint y: 74, distance: 46.7
click at [216, 74] on div "}) 1 2 3 4 5 6 7 8 9 document . addEventListener ( "DOMContentLoaded" , ( ) => …" at bounding box center [391, 191] width 354 height 289
type textarea "popup.trigger({ event: "gp:toggle-popup-close""
click at [562, 33] on button "button" at bounding box center [564, 30] width 13 height 13
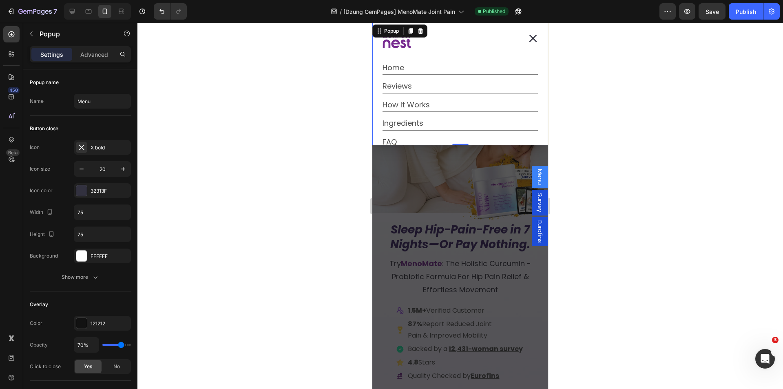
click at [536, 176] on span "Menu" at bounding box center [540, 177] width 8 height 16
click at [417, 52] on div "Dialog body" at bounding box center [451, 40] width 139 height 29
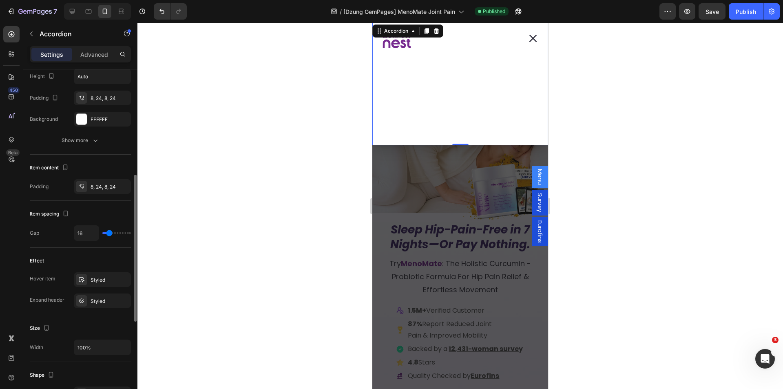
scroll to position [448, 0]
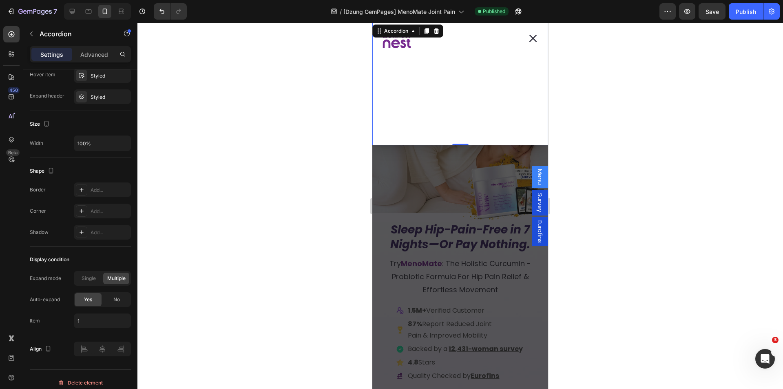
click at [401, 47] on icon "Dialog body" at bounding box center [396, 40] width 29 height 15
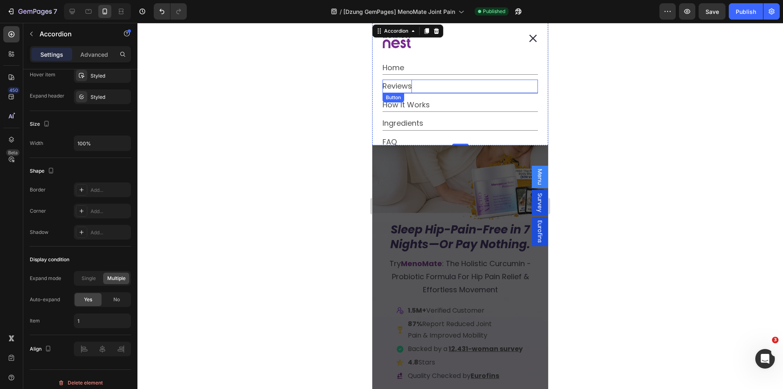
scroll to position [29, 0]
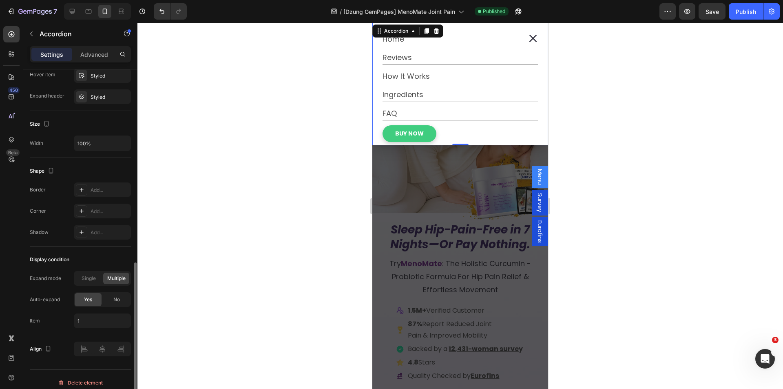
click at [95, 252] on div "Display condition Expand mode Single Multiple Auto-expand Yes No Item 1" at bounding box center [80, 290] width 101 height 88
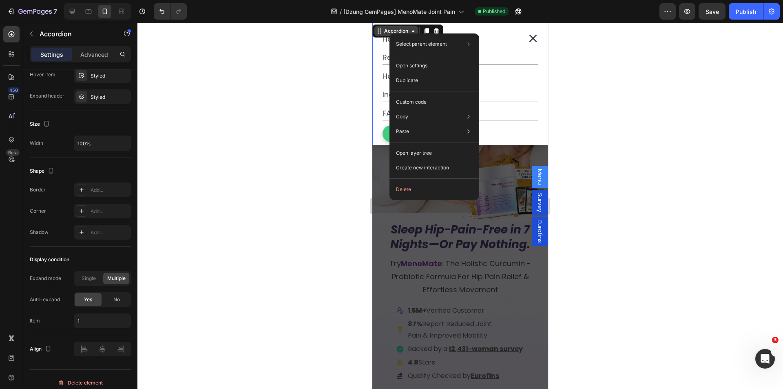
click at [386, 32] on div "Accordion" at bounding box center [395, 30] width 27 height 7
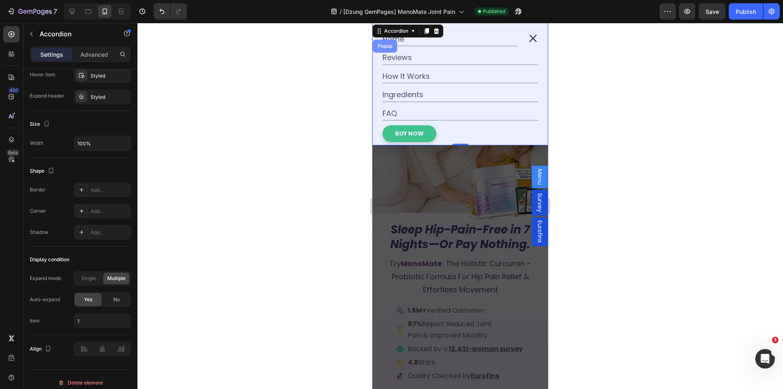
click at [383, 46] on div "Popup" at bounding box center [385, 46] width 18 height 5
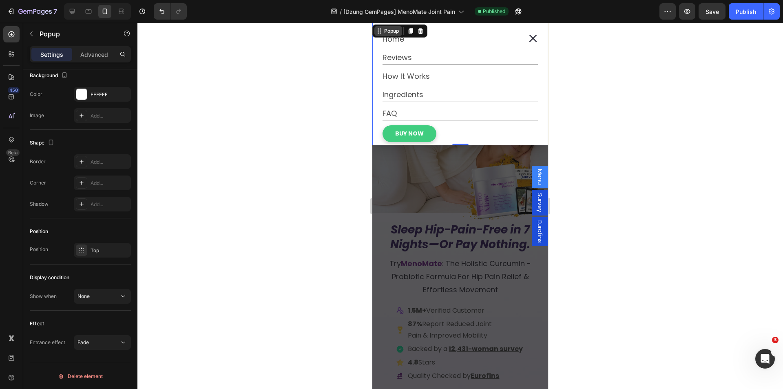
scroll to position [0, 0]
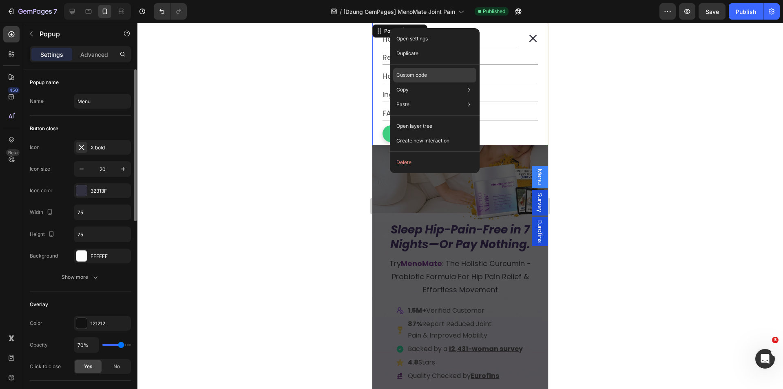
click at [397, 73] on p "Custom code" at bounding box center [411, 74] width 31 height 7
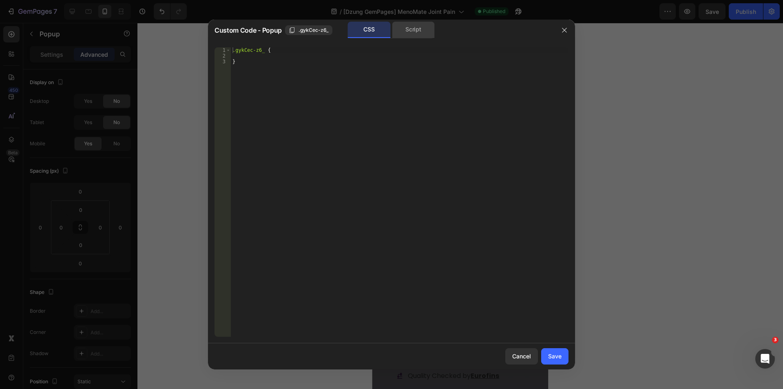
click at [413, 23] on div "Script" at bounding box center [413, 30] width 43 height 16
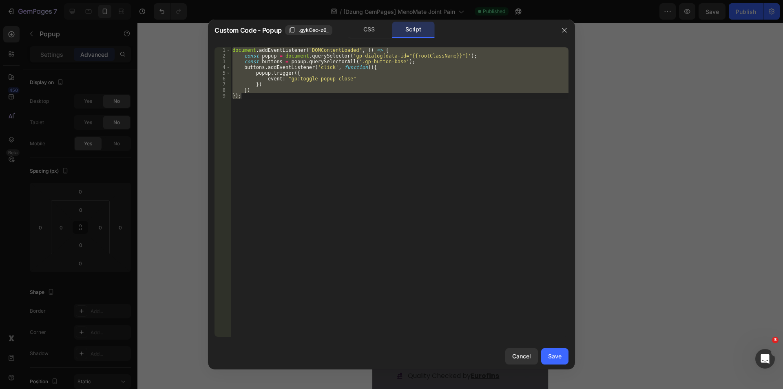
click at [332, 69] on div "document . addEventListener ( "DOMContentLoaded" , ( ) => { const popup = docum…" at bounding box center [400, 191] width 338 height 289
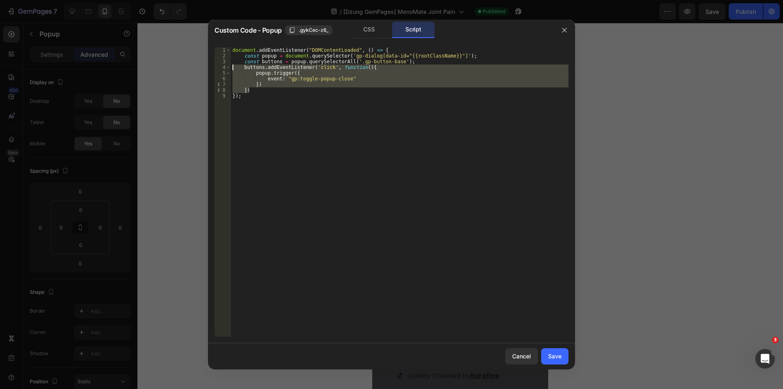
drag, startPoint x: 250, startPoint y: 88, endPoint x: 210, endPoint y: 66, distance: 45.4
click at [210, 66] on div "buttons.addEventListener('click', function(){ 1 2 3 4 5 6 7 8 9 document . addE…" at bounding box center [391, 192] width 367 height 302
click at [349, 73] on div "document . addEventListener ( "DOMContentLoaded" , ( ) => { const popup = docum…" at bounding box center [400, 191] width 338 height 289
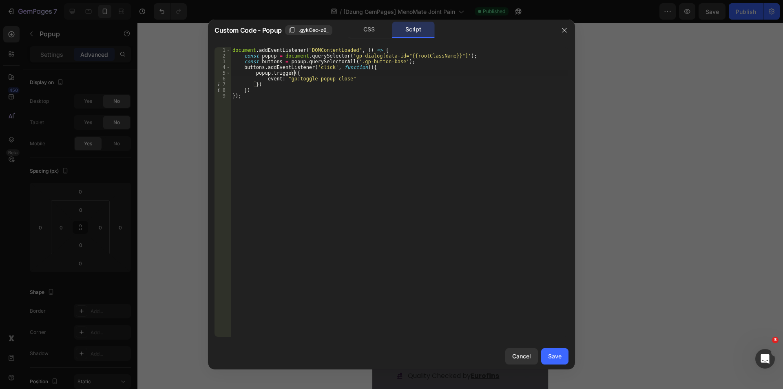
click at [264, 68] on div "document . addEventListener ( "DOMContentLoaded" , ( ) => { const popup = docum…" at bounding box center [400, 197] width 338 height 300
type textarea "buttons.forEach(function(){})addEventListener('click', function(){"
click at [312, 66] on div "document . addEventListener ( "DOMContentLoaded" , ( ) => { const popup = docum…" at bounding box center [400, 197] width 335 height 300
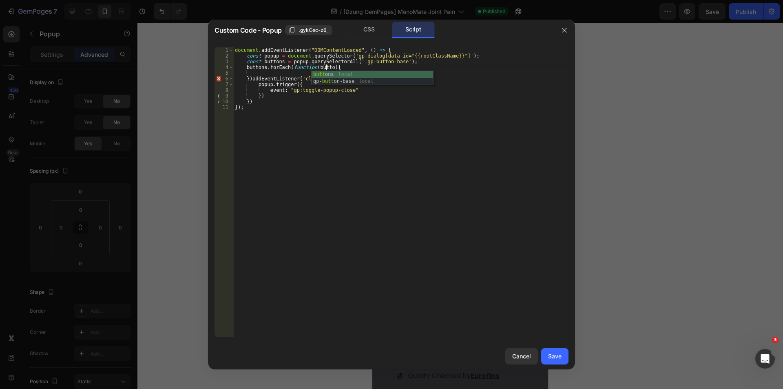
type textarea "buttons.forEach(function(button){"
click at [314, 67] on div "document . addEventListener ( "DOMContentLoaded" , ( ) => { const popup = docum…" at bounding box center [400, 197] width 335 height 300
click at [243, 71] on div "document . addEventListener ( "DOMContentLoaded" , ( ) => { const popup = docum…" at bounding box center [400, 197] width 335 height 300
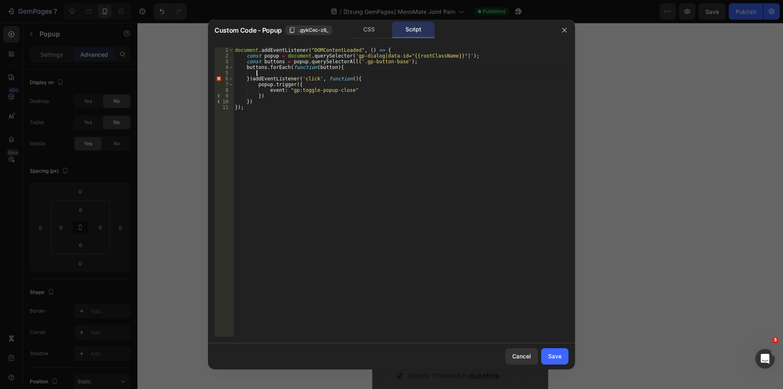
click at [259, 70] on div "document . addEventListener ( "DOMContentLoaded" , ( ) => { const popup = docum…" at bounding box center [400, 197] width 335 height 300
paste textarea "button"
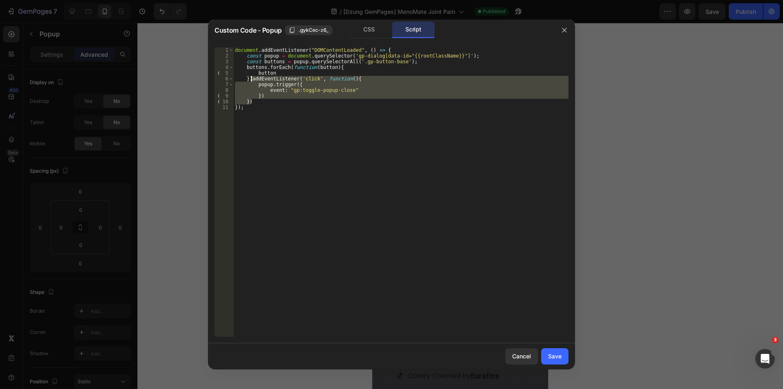
drag, startPoint x: 253, startPoint y: 99, endPoint x: 251, endPoint y: 79, distance: 20.5
click at [251, 79] on div "document . addEventListener ( "DOMContentLoaded" , ( ) => { const popup = docum…" at bounding box center [400, 197] width 335 height 300
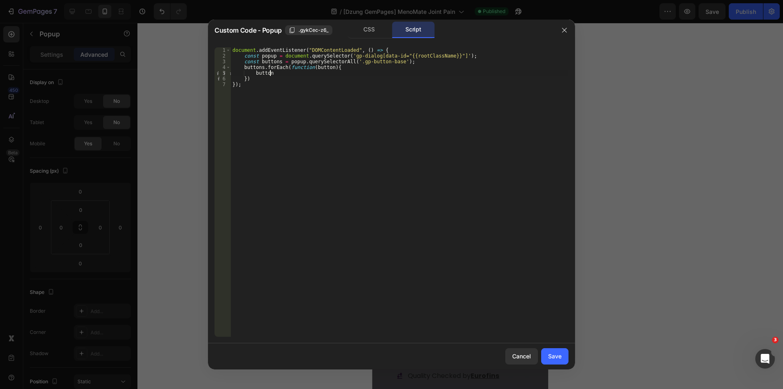
click at [280, 75] on div "document . addEventListener ( "DOMContentLoaded" , ( ) => { const popup = docum…" at bounding box center [400, 197] width 338 height 300
paste textarea "})"
click at [246, 95] on div "document . addEventListener ( "DOMContentLoaded" , ( ) => { const popup = docum…" at bounding box center [400, 197] width 335 height 300
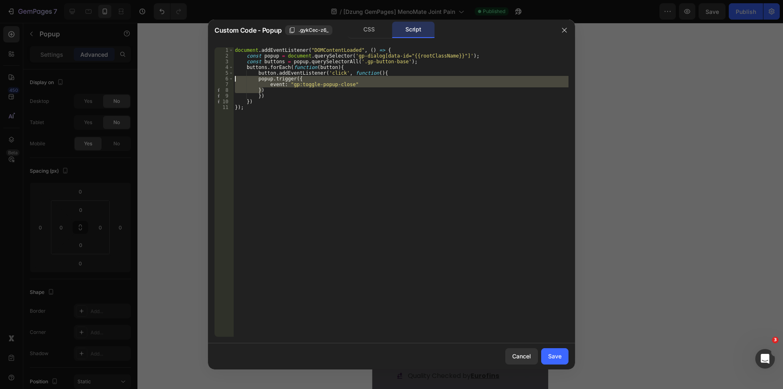
drag, startPoint x: 264, startPoint y: 89, endPoint x: 208, endPoint y: 79, distance: 57.6
click at [208, 79] on div "Custom Code - Popup .gykCec-z6_ CSS Script }) 1 2 3 4 5 6 7 8 9 10 11 document …" at bounding box center [391, 194] width 783 height 389
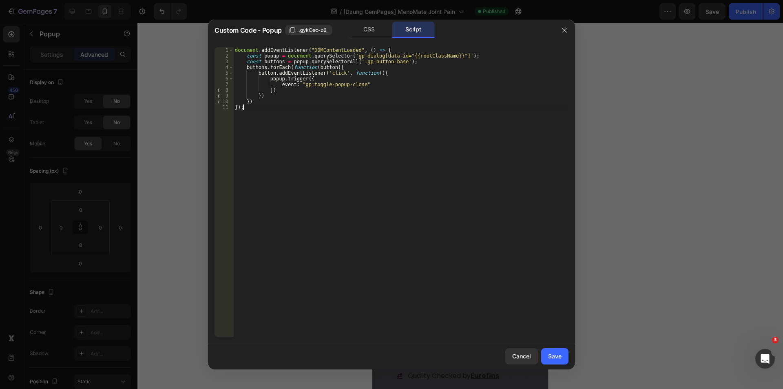
click at [351, 105] on div "document . addEventListener ( "DOMContentLoaded" , ( ) => { const popup = docum…" at bounding box center [400, 197] width 335 height 300
type textarea "});"
click at [552, 350] on button "Save" at bounding box center [554, 356] width 27 height 16
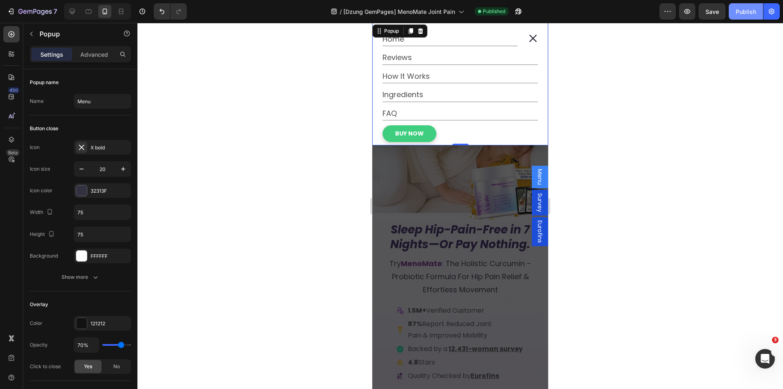
click at [744, 11] on div "Publish" at bounding box center [745, 11] width 20 height 9
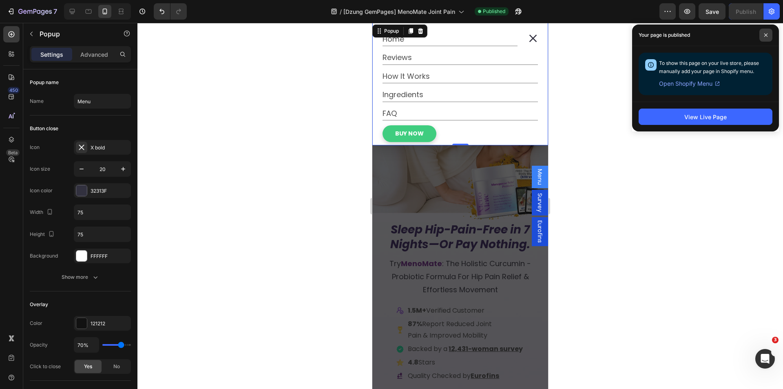
click at [769, 34] on span at bounding box center [765, 35] width 13 height 13
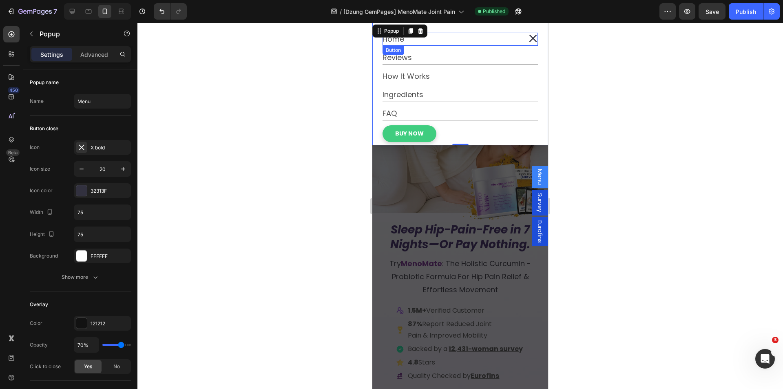
scroll to position [0, 0]
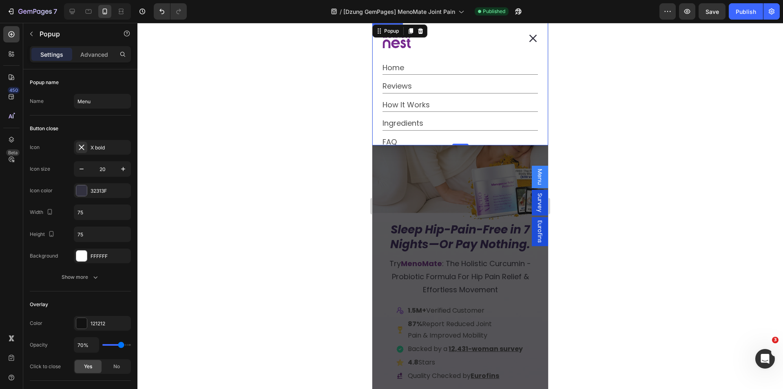
click at [443, 51] on div "Dialog body" at bounding box center [451, 40] width 139 height 29
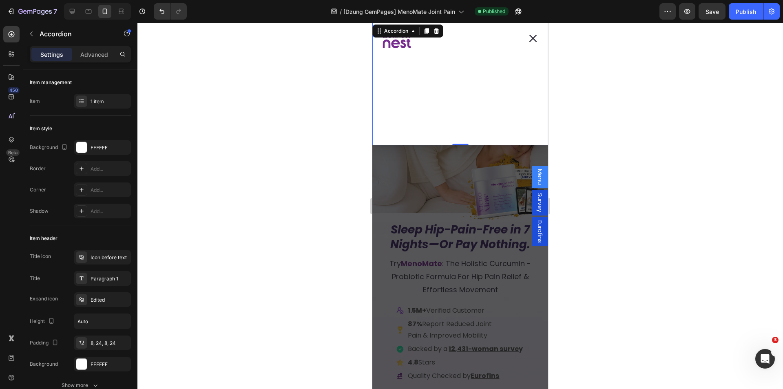
click at [408, 45] on icon "Dialog body" at bounding box center [408, 43] width 4 height 9
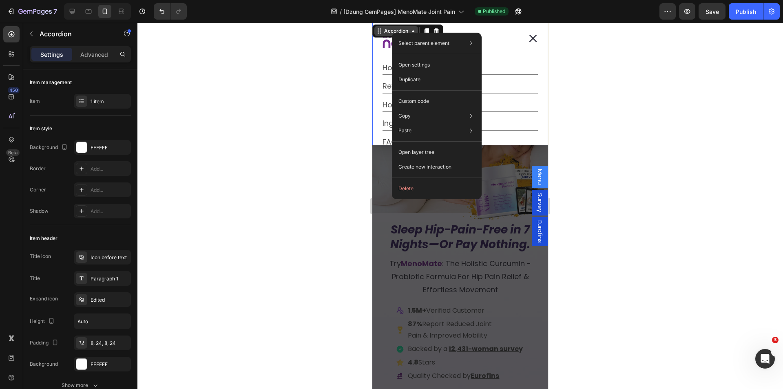
click at [392, 33] on div "Select parent element Popup Accordion Open settings Duplicate Custom code Copy …" at bounding box center [437, 116] width 90 height 166
click at [389, 31] on div "Accordion" at bounding box center [395, 30] width 27 height 7
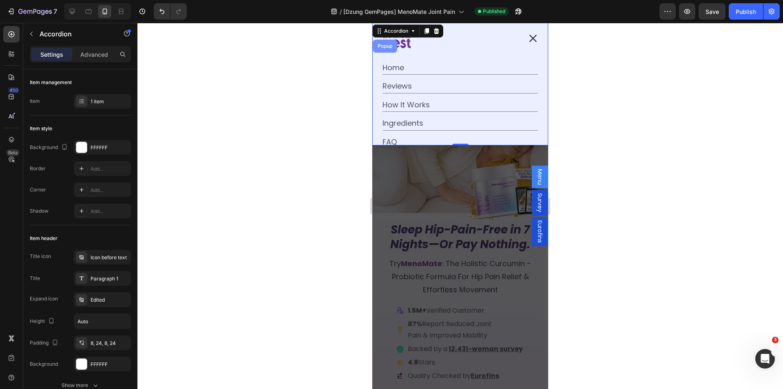
click at [383, 44] on div "Popup" at bounding box center [385, 46] width 18 height 5
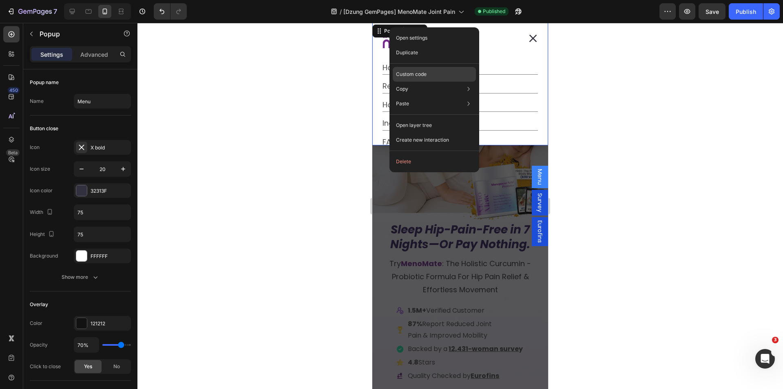
click at [410, 72] on p "Custom code" at bounding box center [411, 74] width 31 height 7
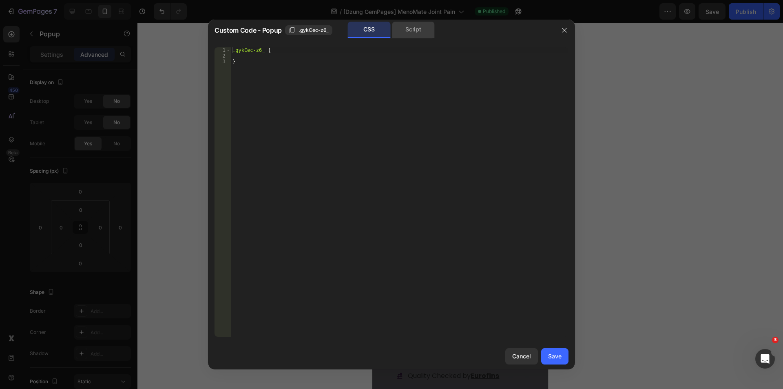
click at [431, 29] on div "Script" at bounding box center [413, 30] width 43 height 16
